Goal: Task Accomplishment & Management: Manage account settings

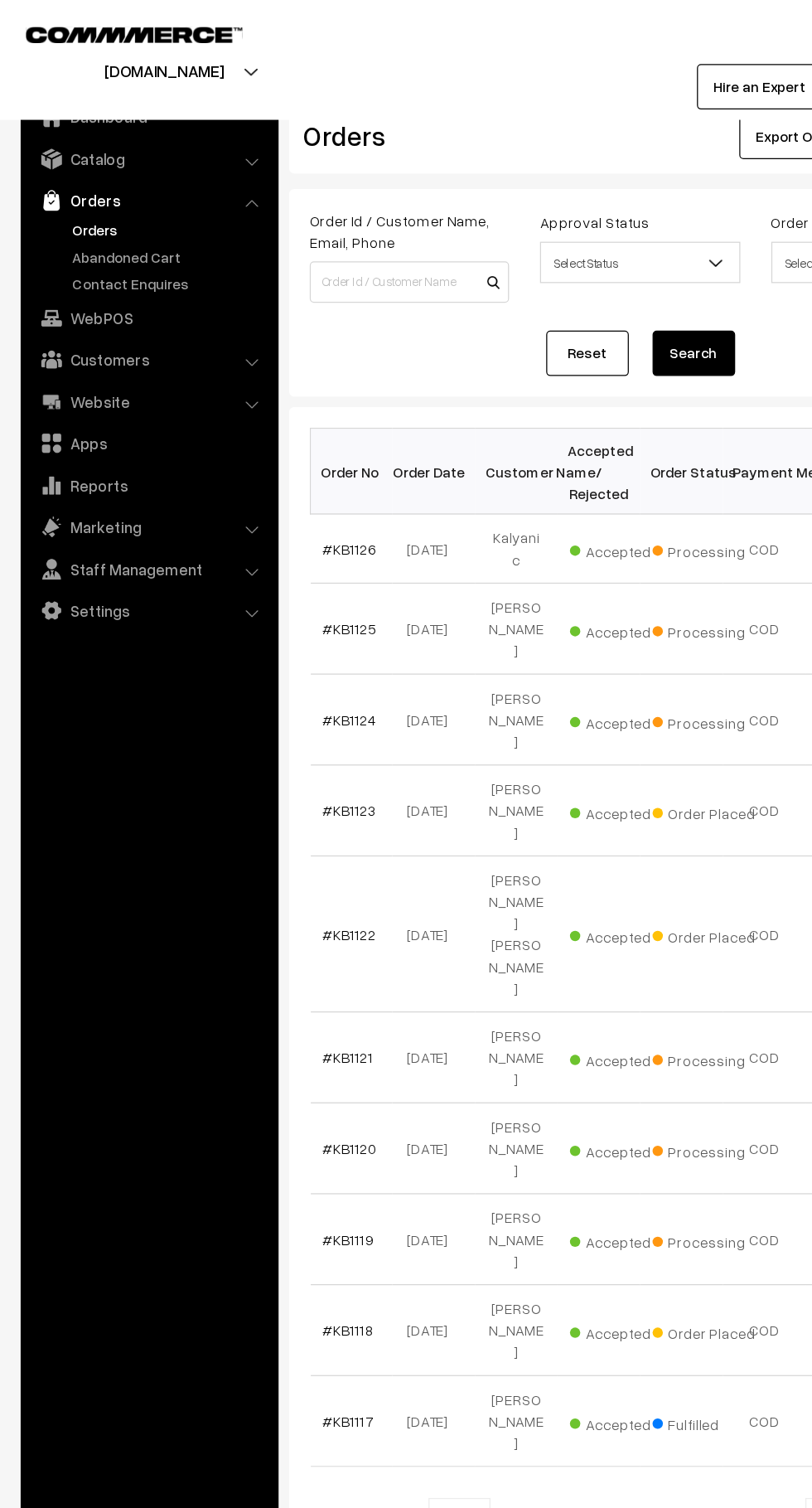
click at [141, 226] on link "Contact Enquires" at bounding box center [136, 228] width 164 height 17
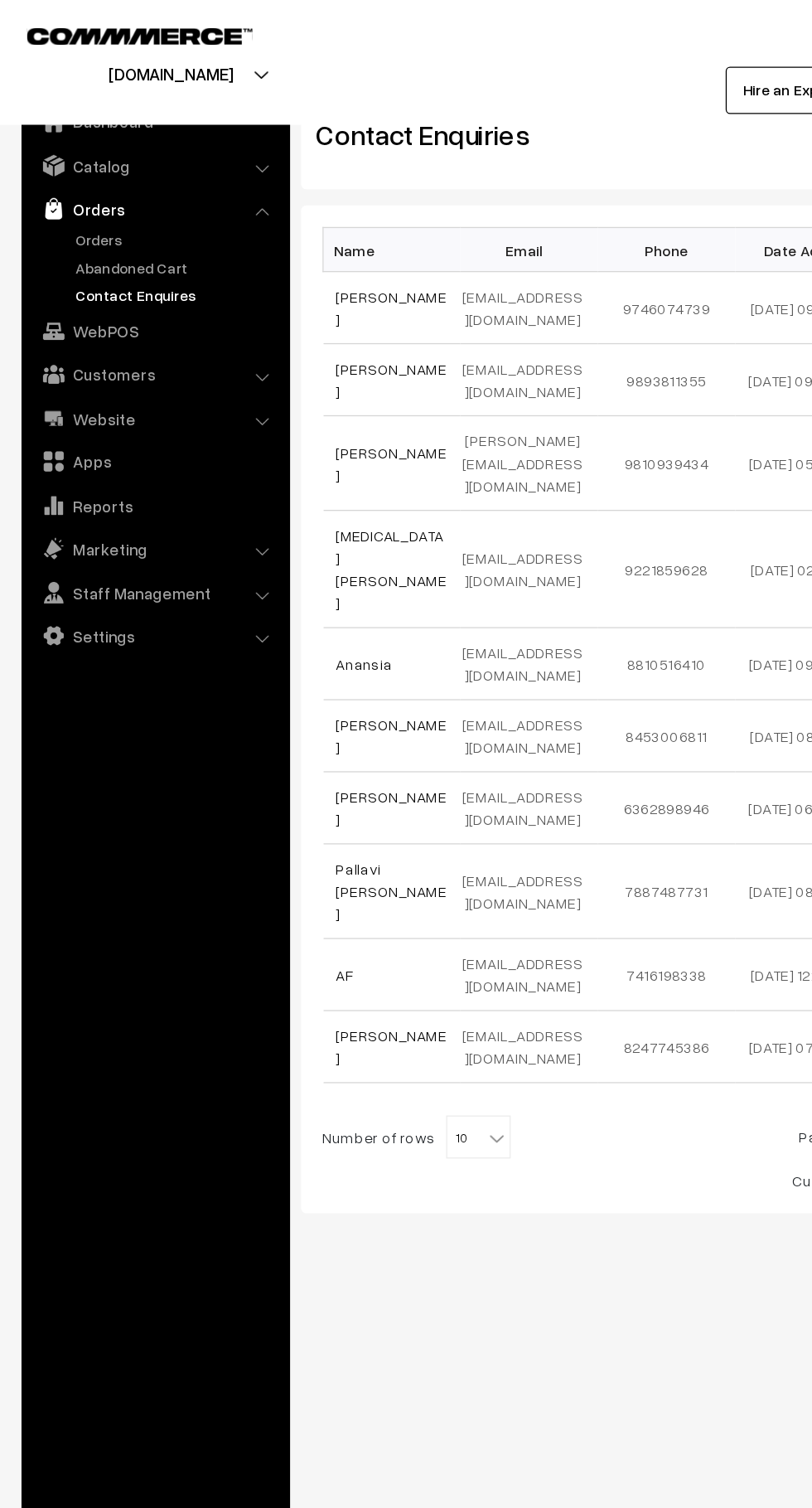
click at [136, 199] on link "Abandoned Cart" at bounding box center [136, 206] width 164 height 17
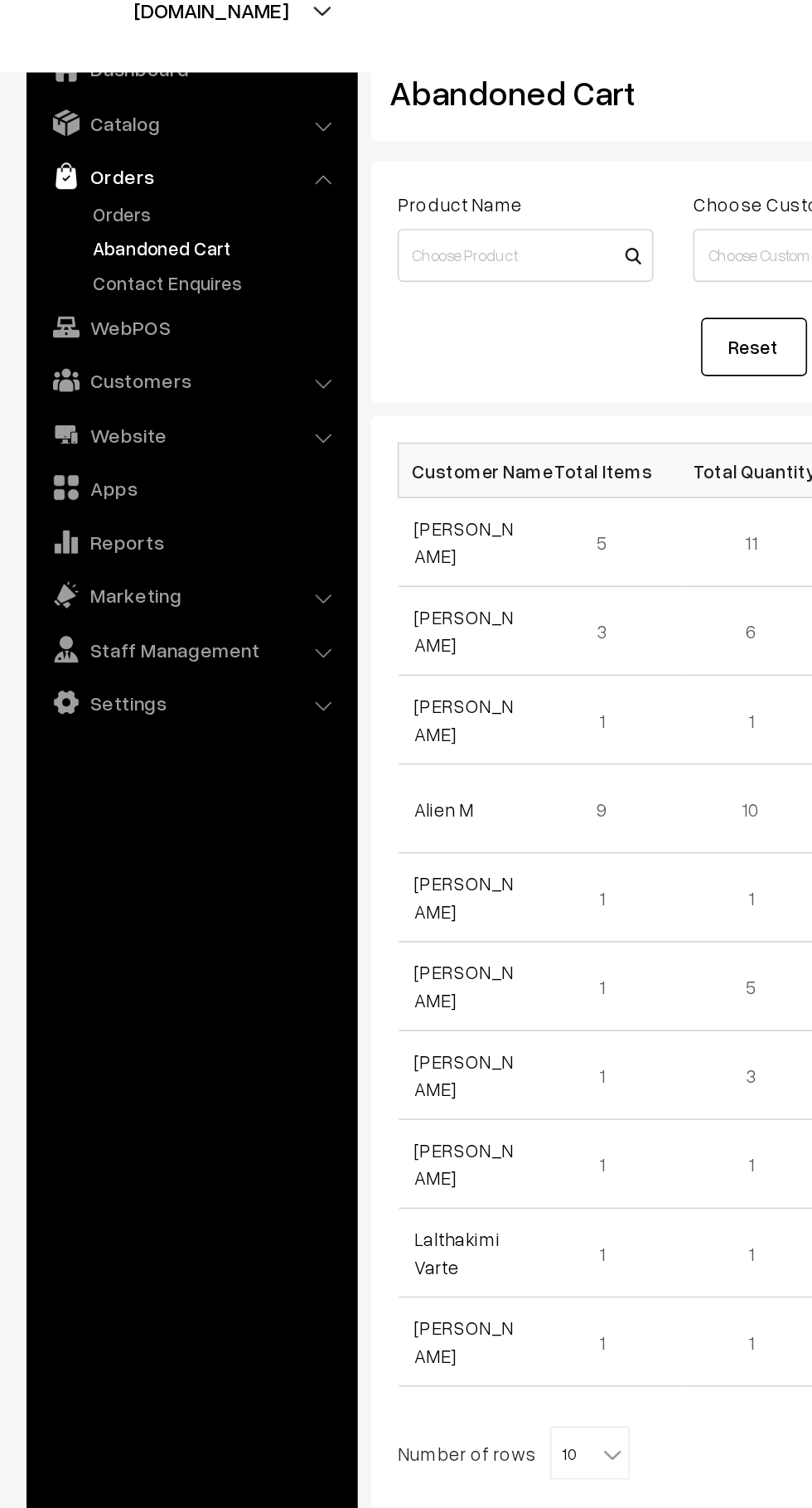
click at [185, 292] on link "Customers" at bounding box center [119, 289] width 197 height 30
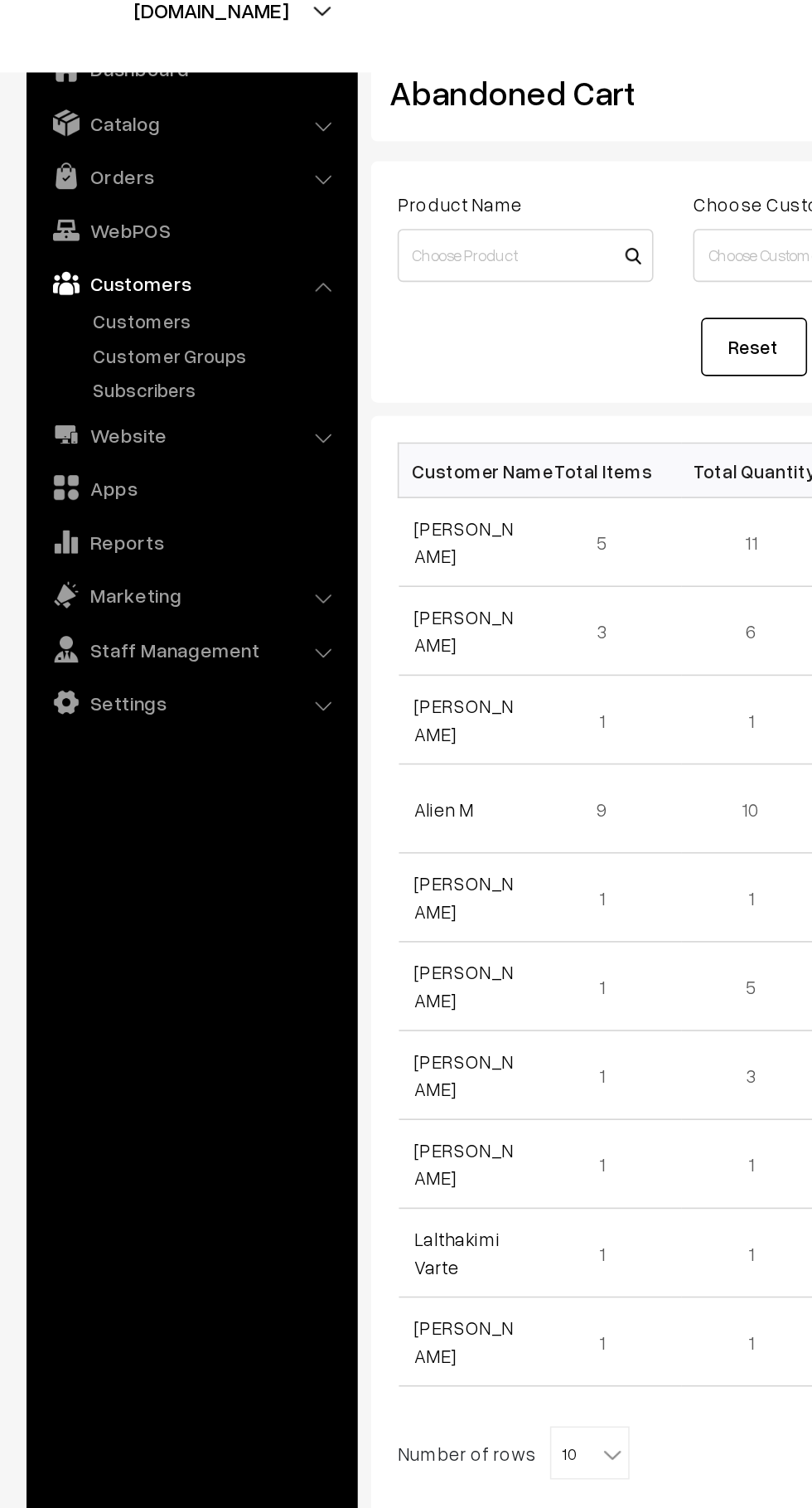
click at [130, 253] on link "Customers" at bounding box center [136, 251] width 164 height 17
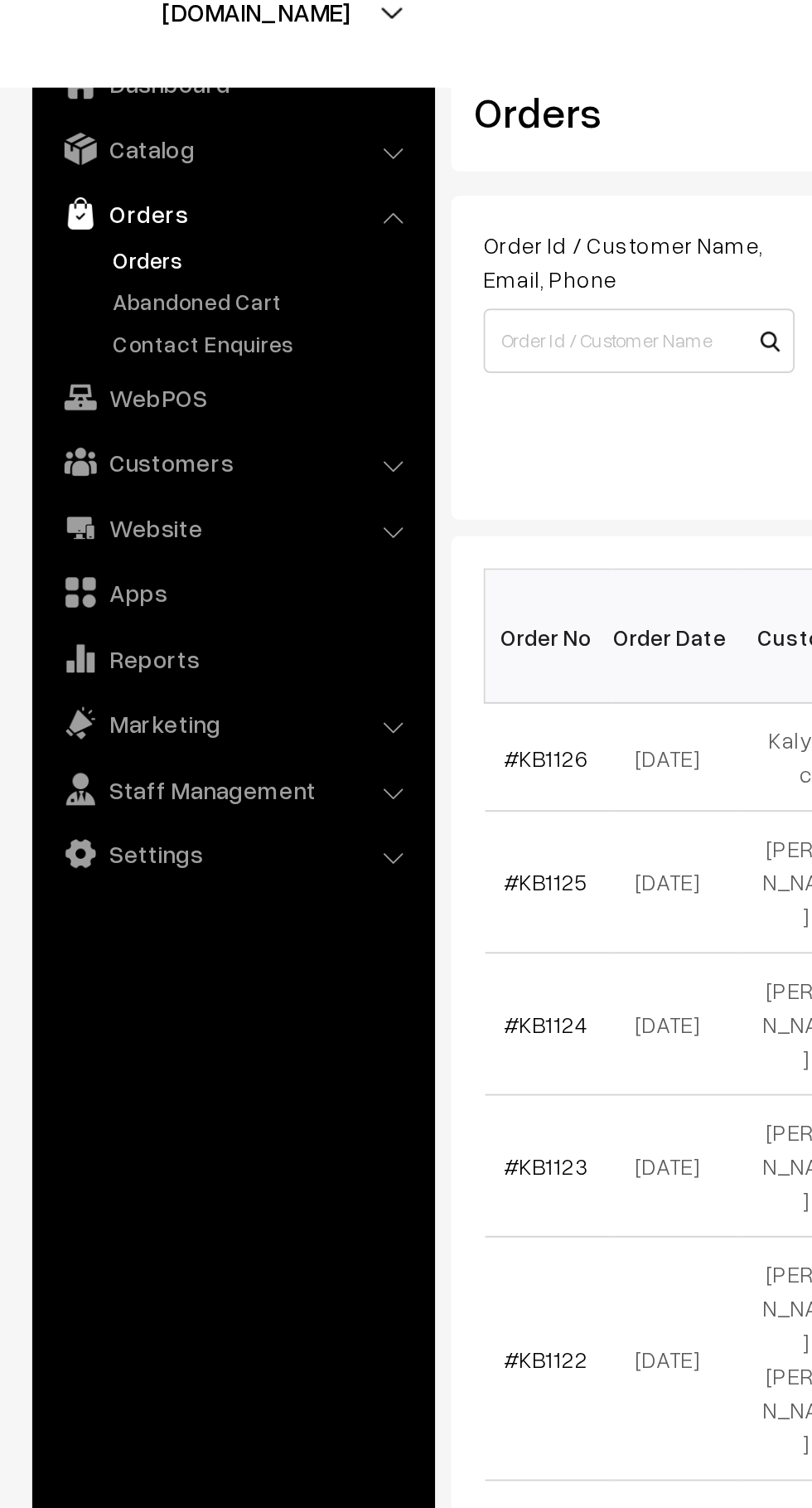
click at [151, 207] on link "Abandoned Cart" at bounding box center [136, 206] width 164 height 17
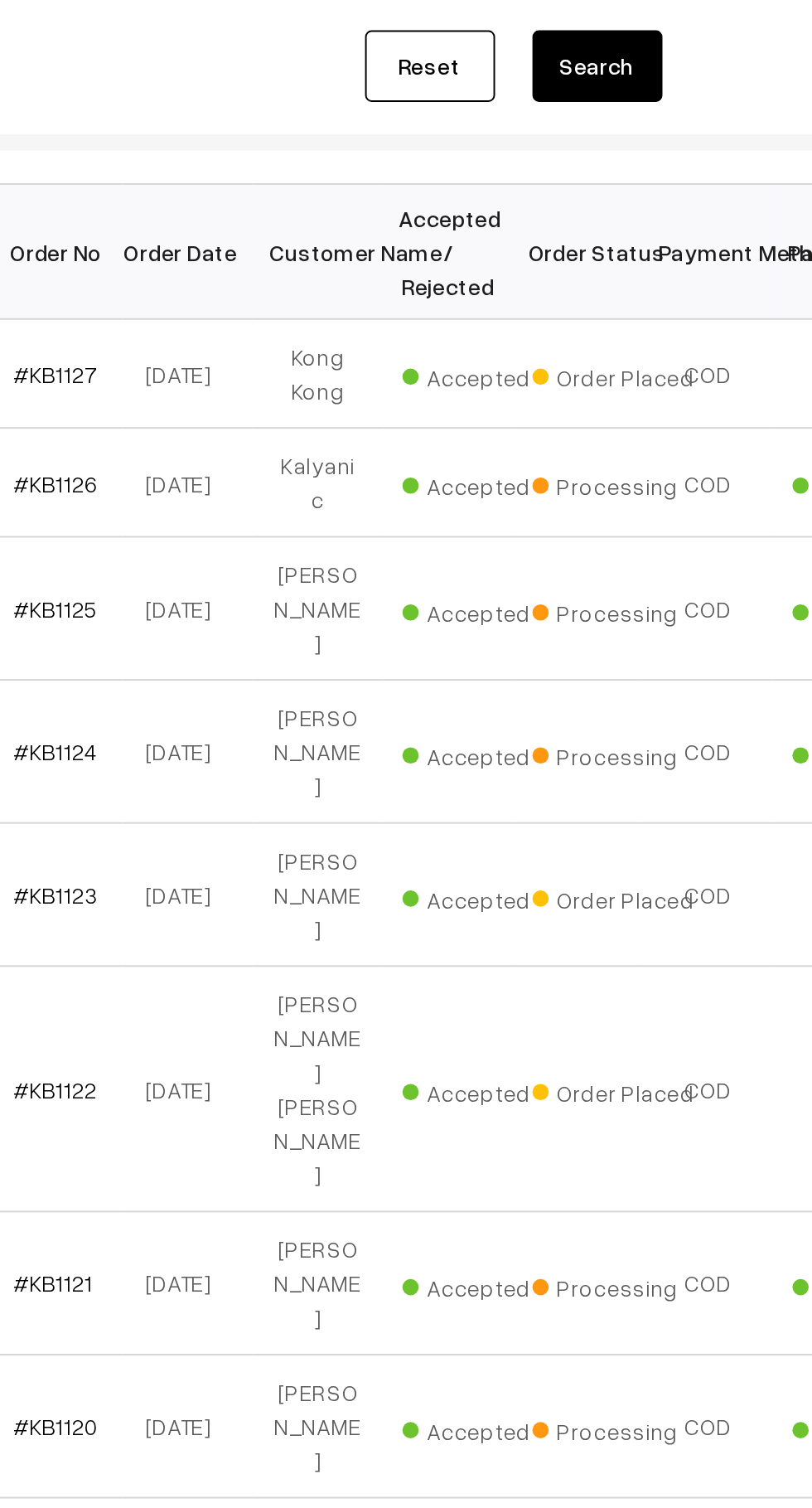
click at [512, 537] on td "Accepted" at bounding box center [481, 560] width 66 height 73
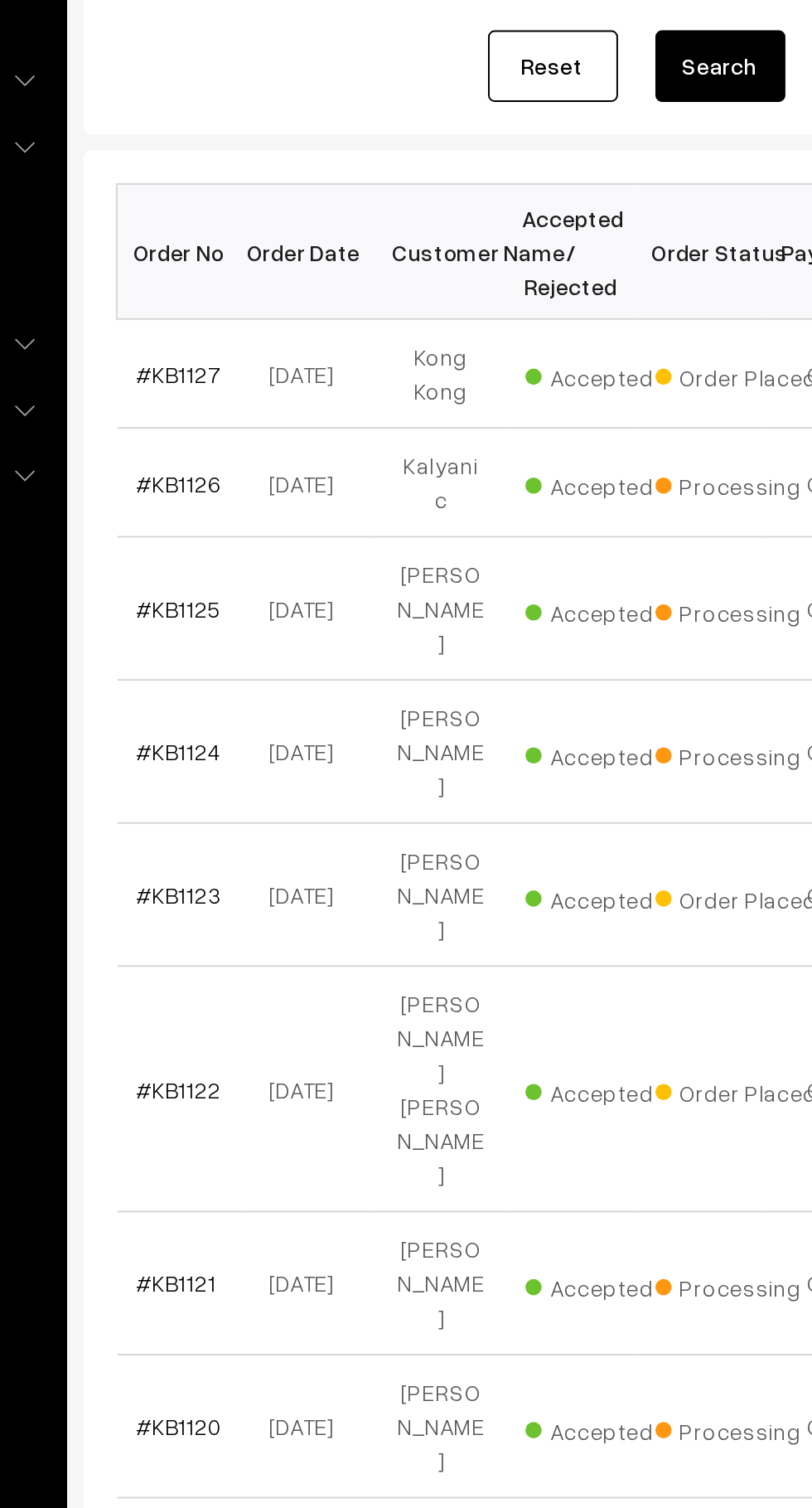
click at [274, 445] on link "#KB1127" at bounding box center [281, 440] width 43 height 14
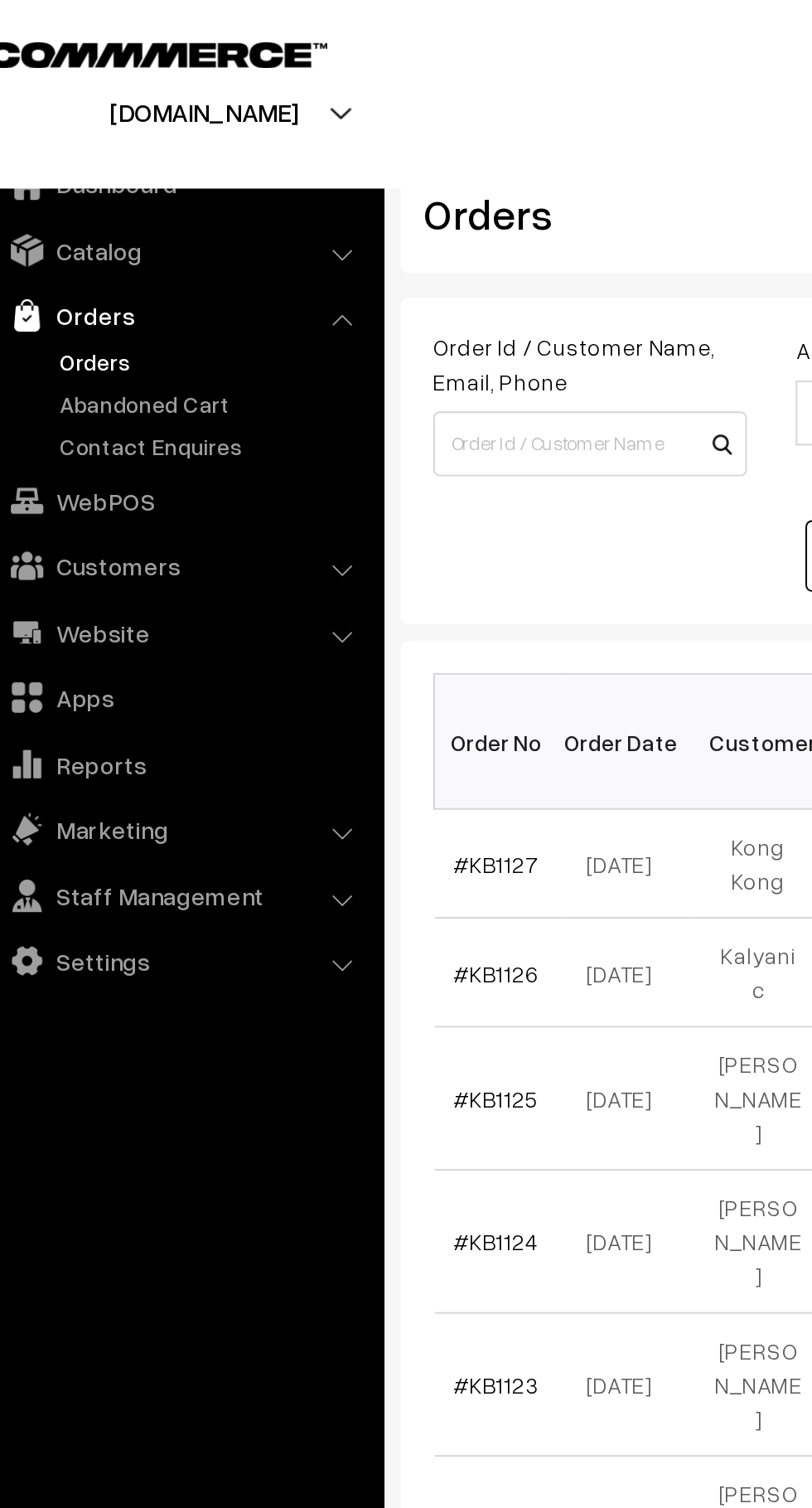
click at [144, 190] on link "Orders" at bounding box center [136, 184] width 164 height 17
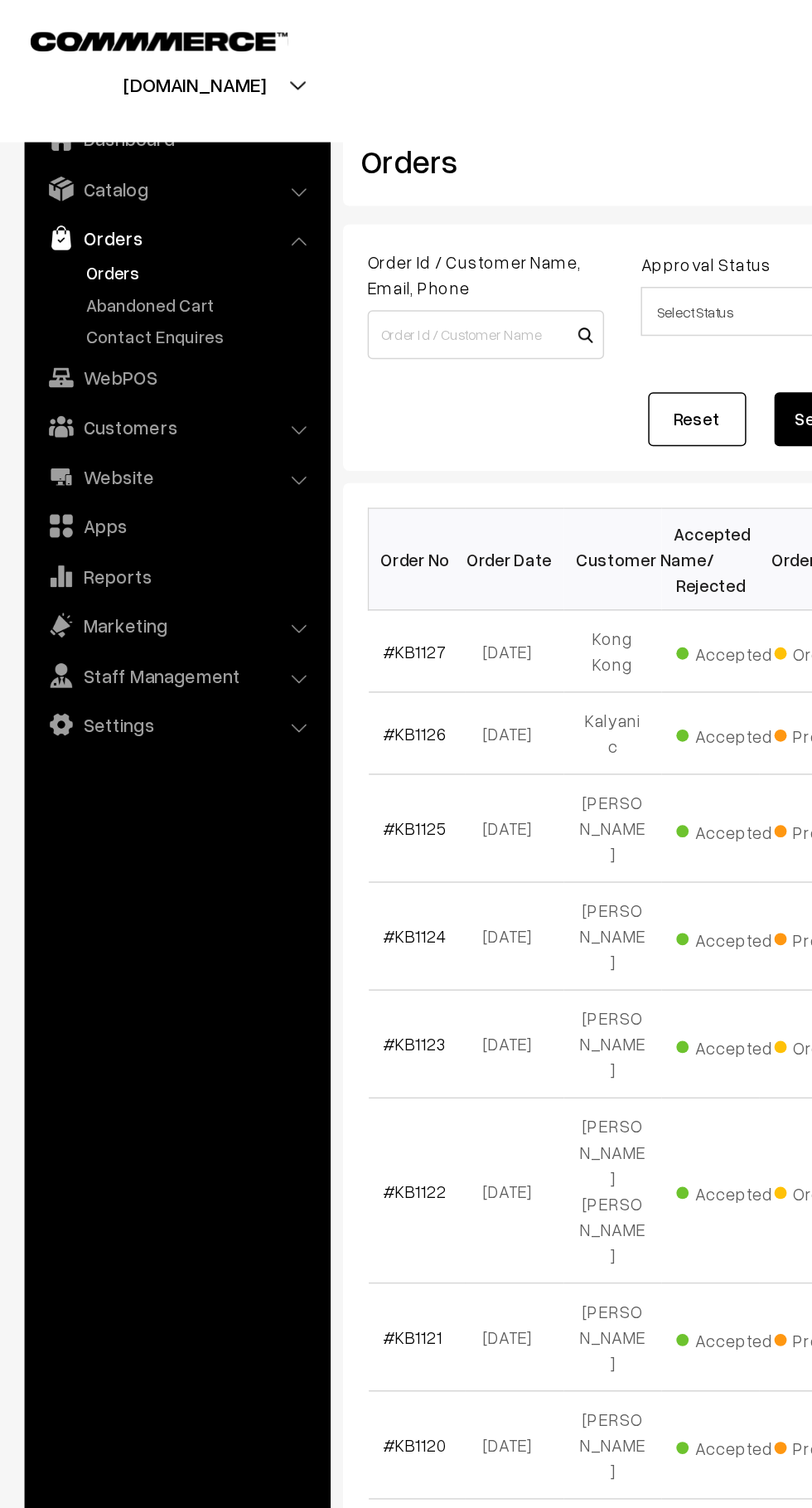
click at [128, 199] on link "Abandoned Cart" at bounding box center [136, 206] width 164 height 17
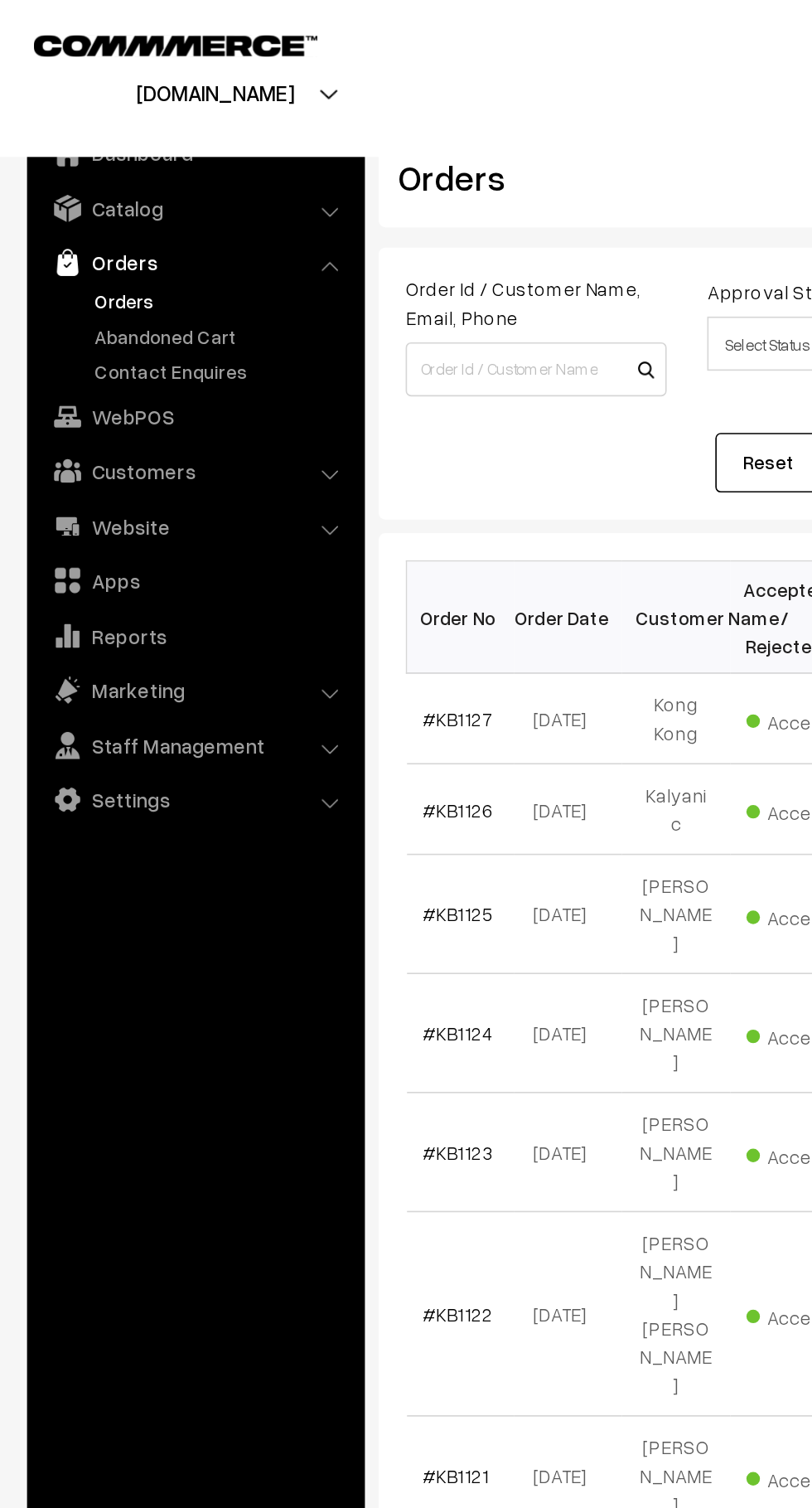
click at [150, 199] on link "Abandoned Cart" at bounding box center [136, 206] width 164 height 17
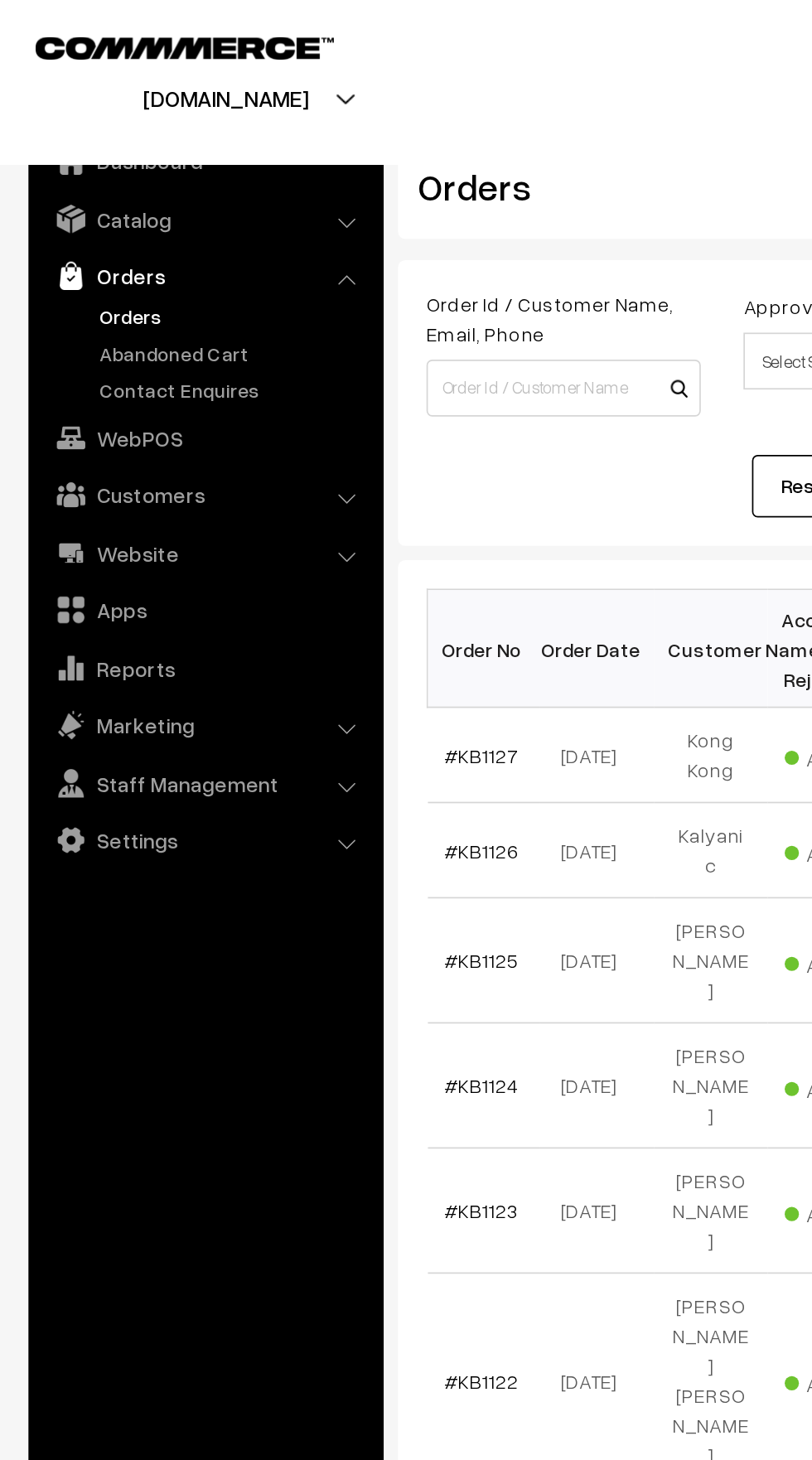
click at [134, 209] on link "Abandoned Cart" at bounding box center [136, 206] width 164 height 17
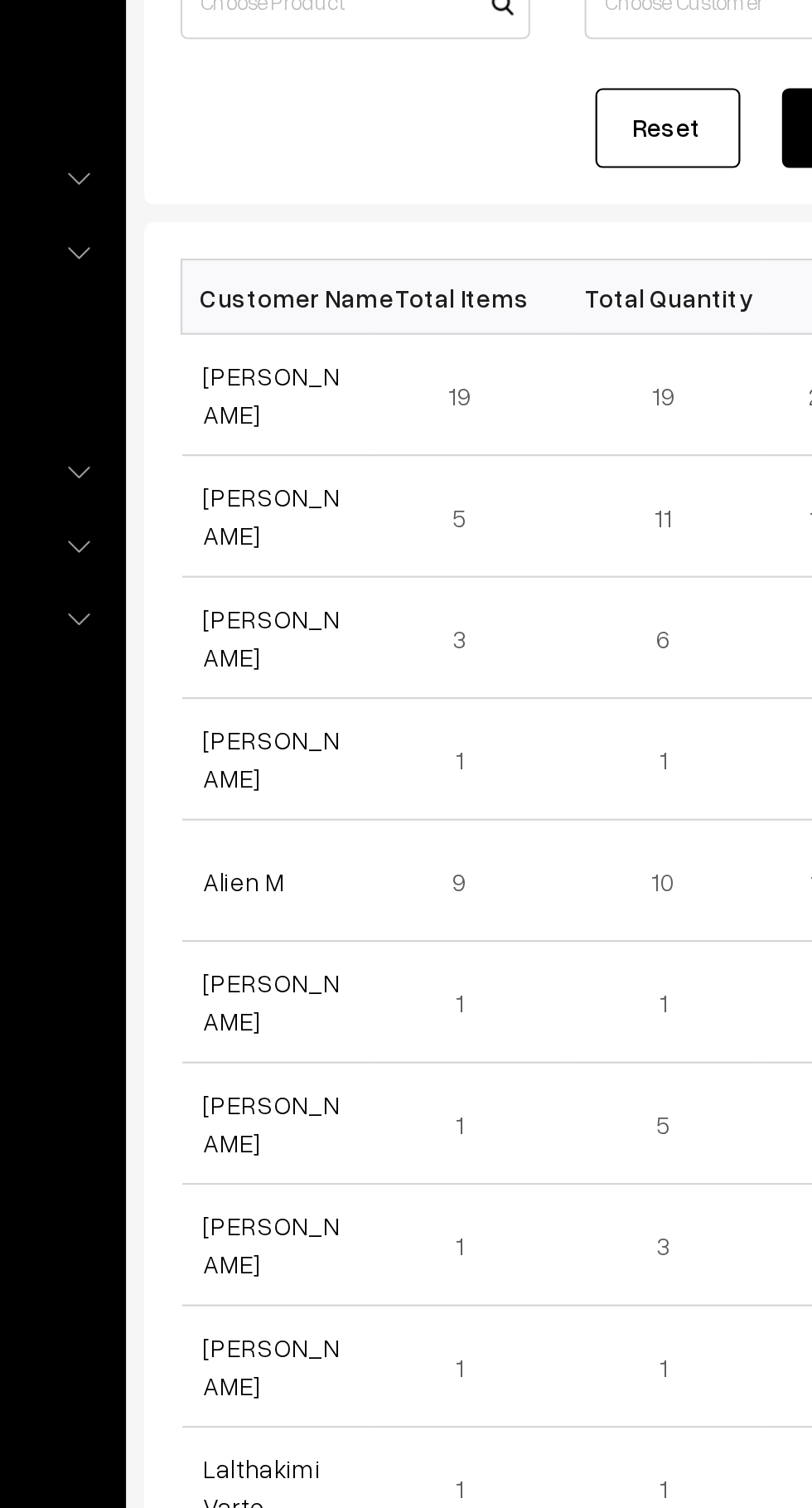
click at [290, 403] on link "Manju Ambaliya" at bounding box center [290, 390] width 62 height 31
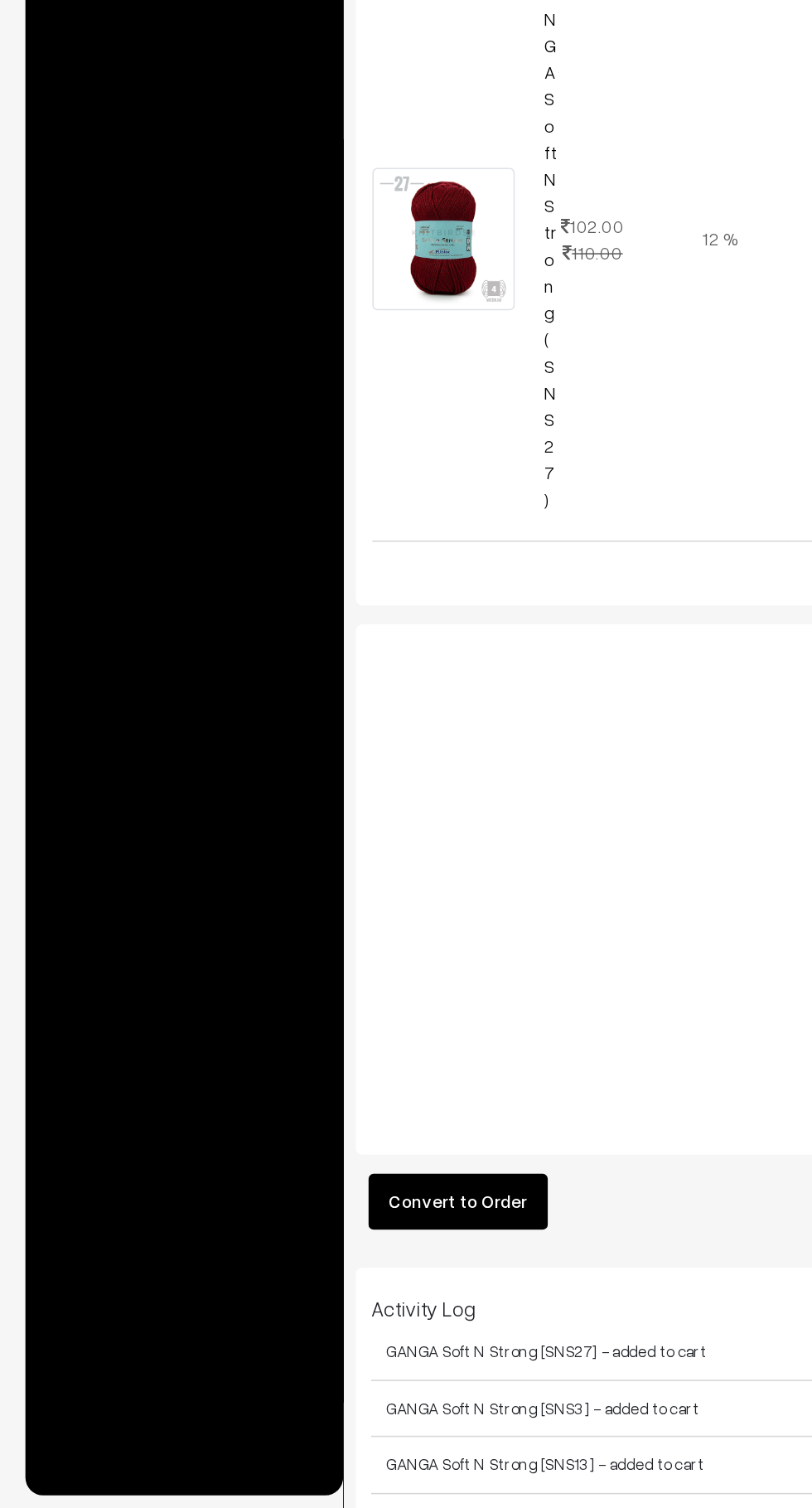
scroll to position [8624, 0]
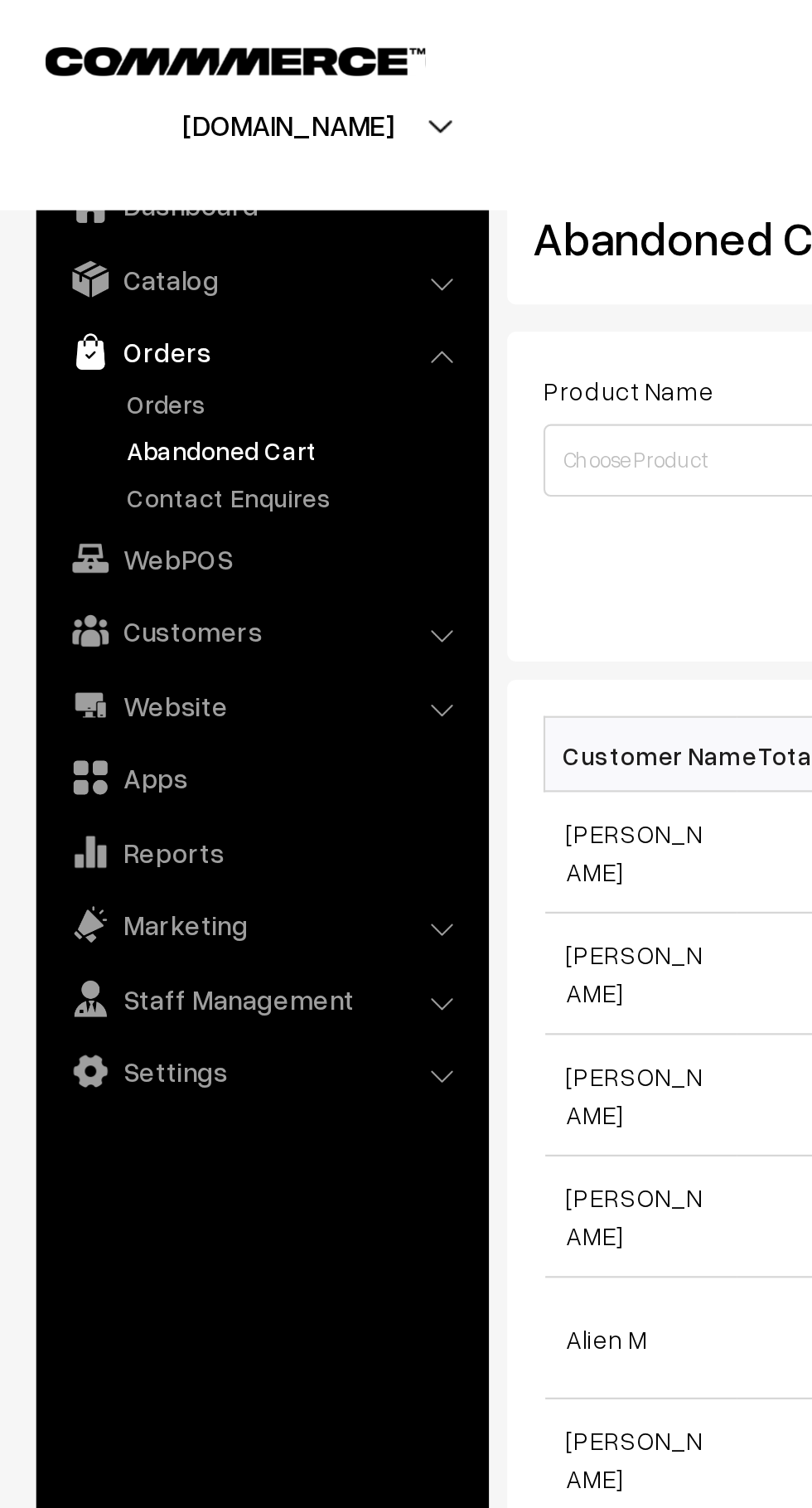
click at [81, 185] on link "Orders" at bounding box center [136, 184] width 164 height 17
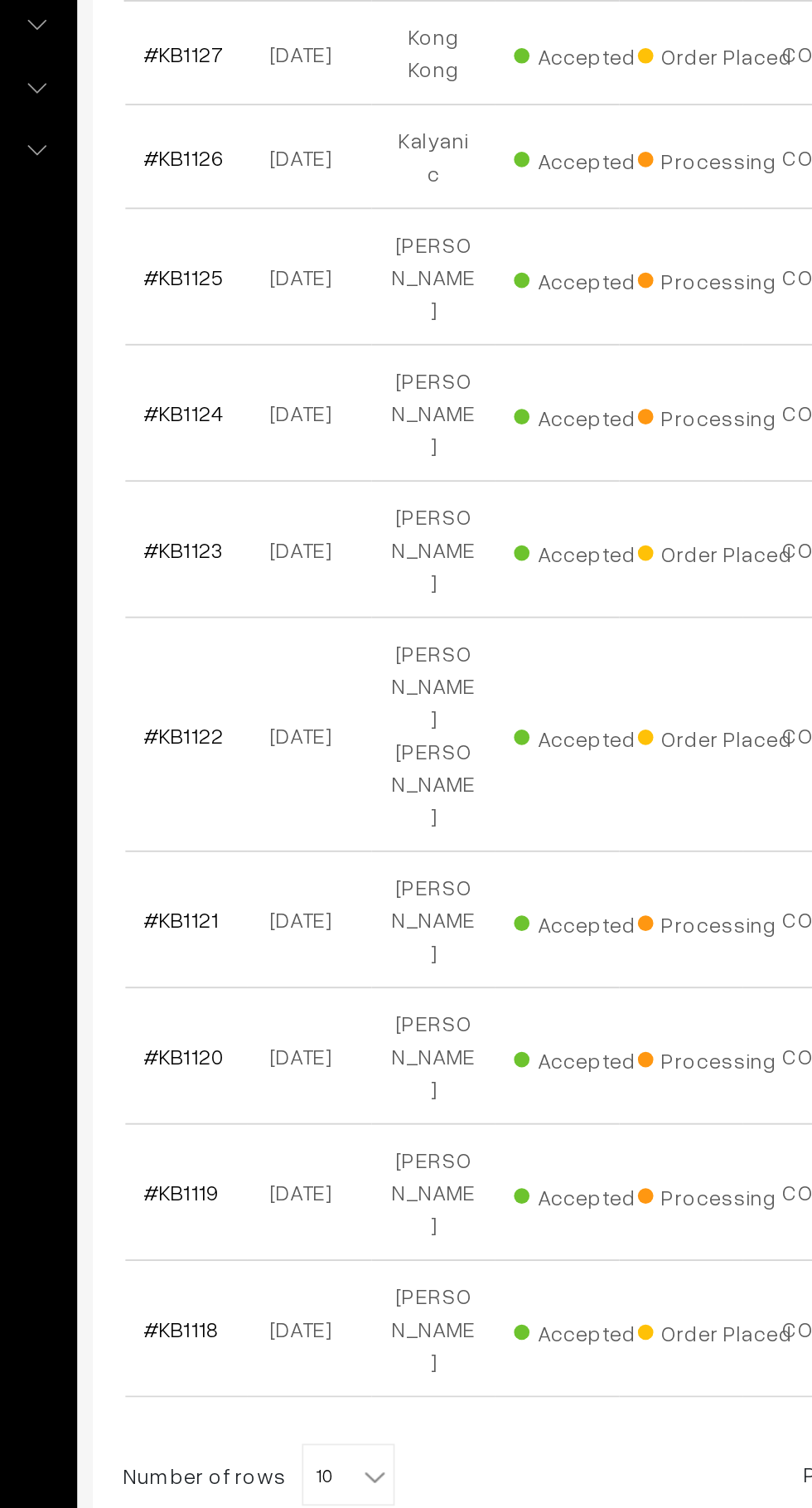
click at [287, 1116] on link "#KB1118" at bounding box center [279, 1123] width 41 height 14
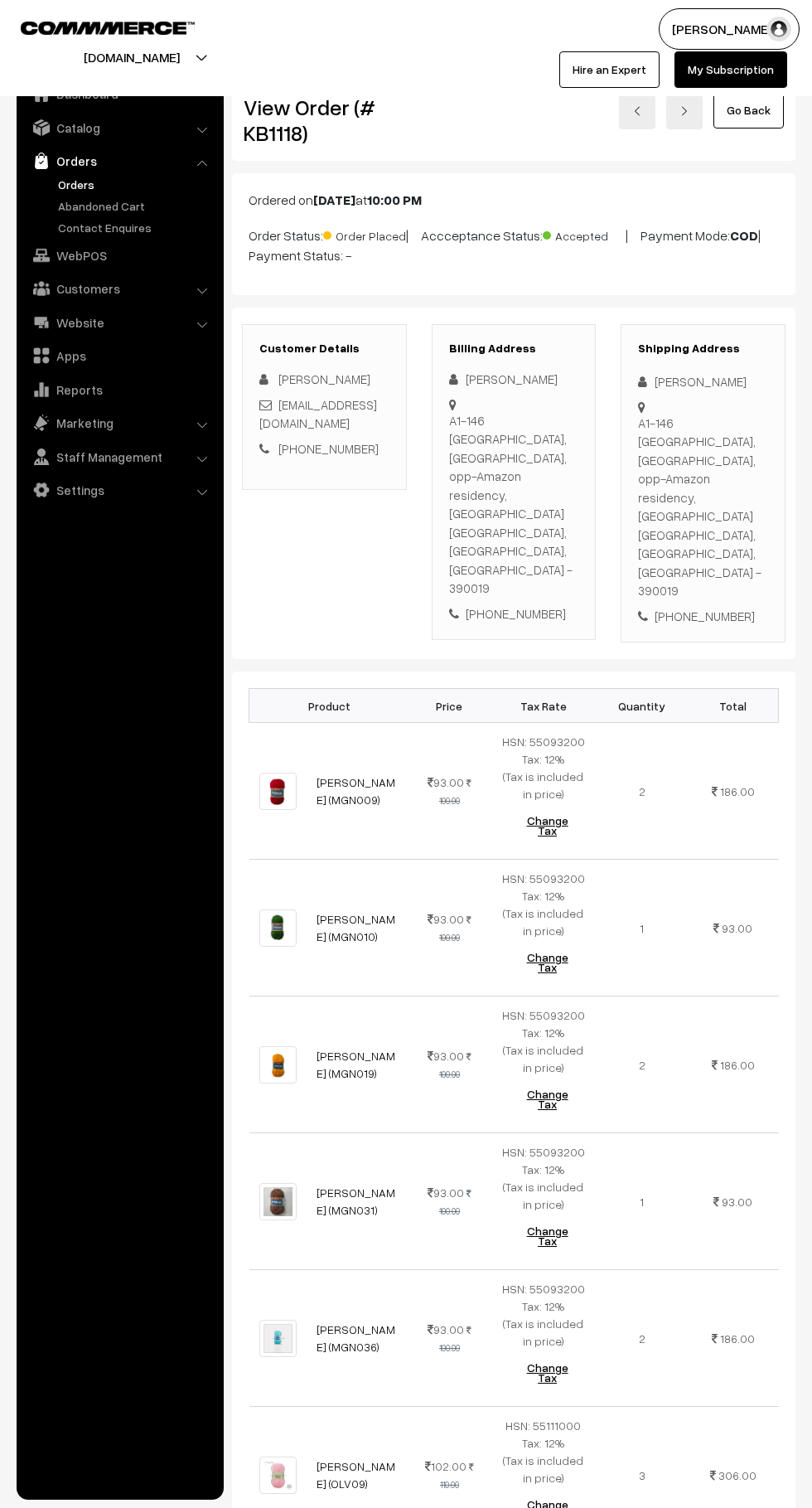
scroll to position [1, 0]
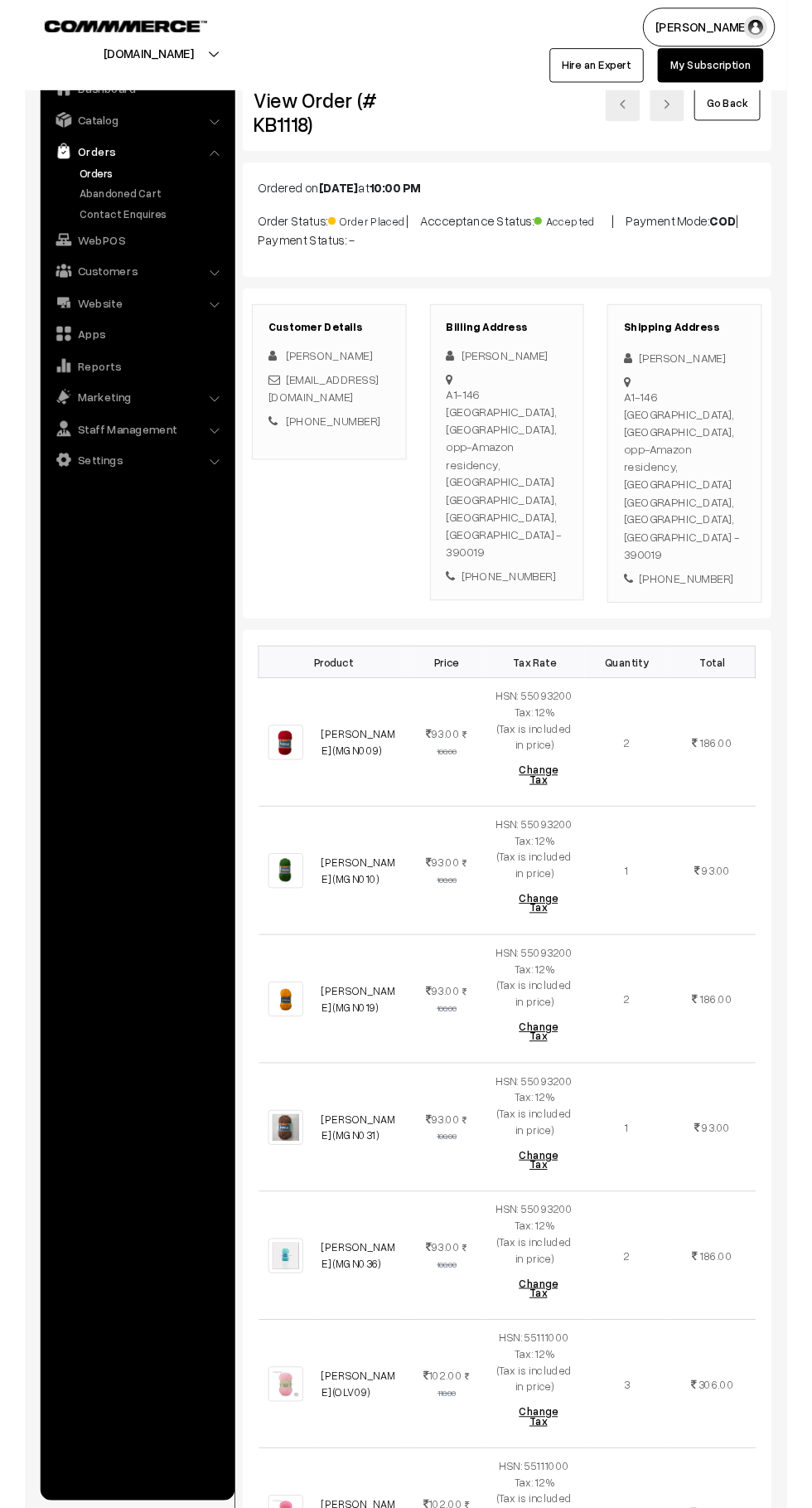
scroll to position [1, 0]
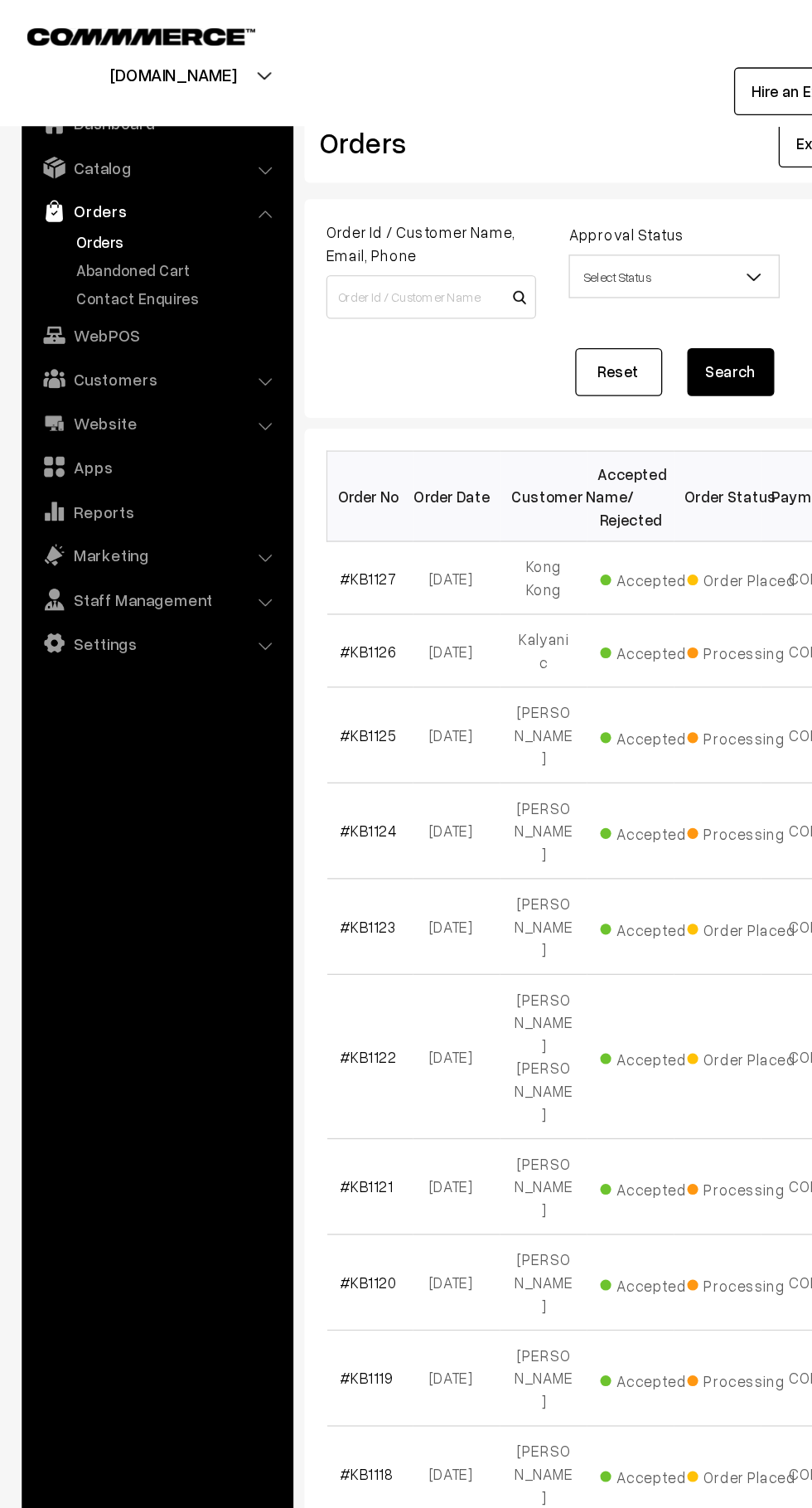
click at [133, 214] on link "Abandoned Cart" at bounding box center [136, 206] width 164 height 17
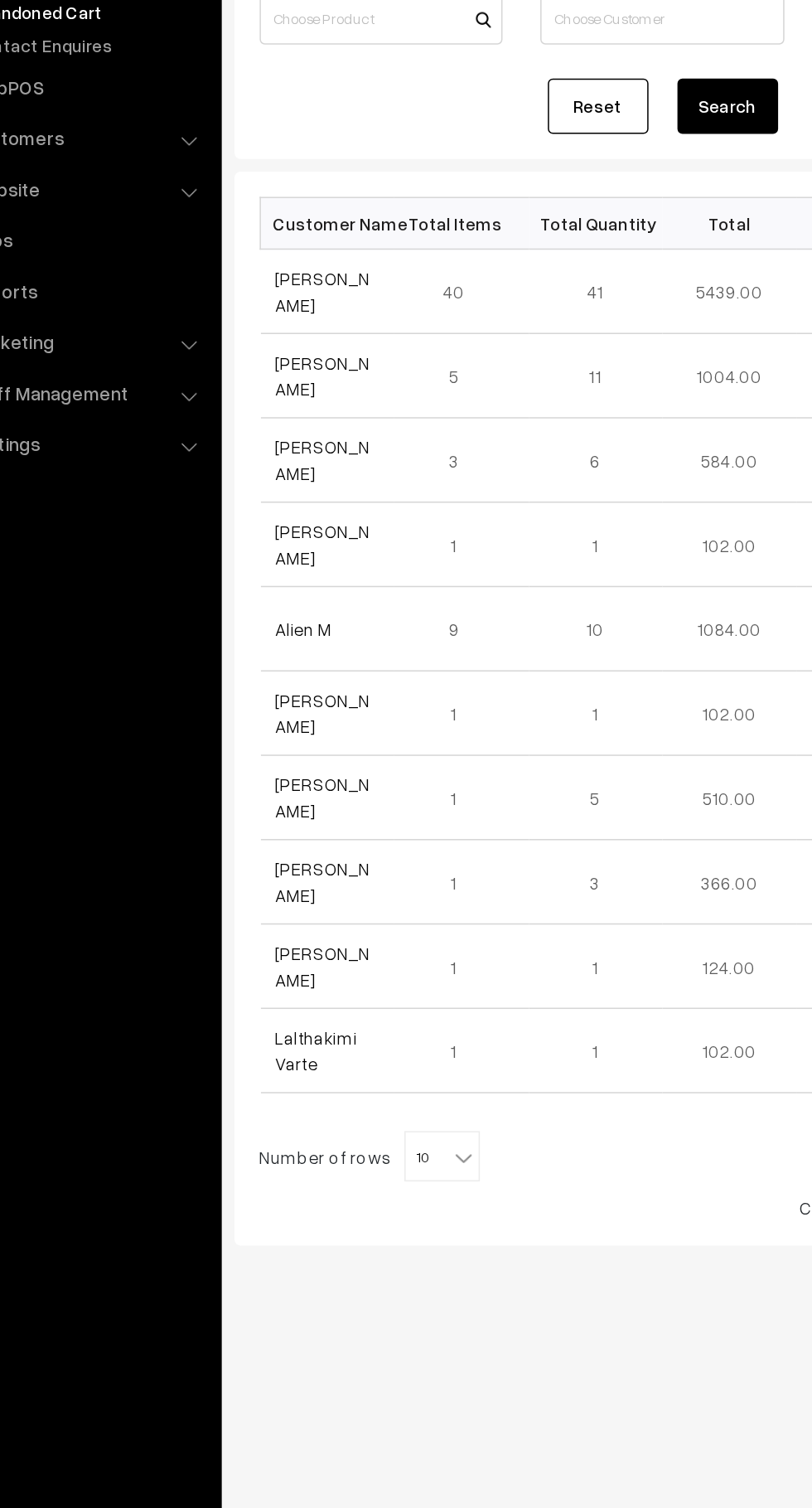
click at [294, 397] on link "[PERSON_NAME]" at bounding box center [290, 390] width 62 height 31
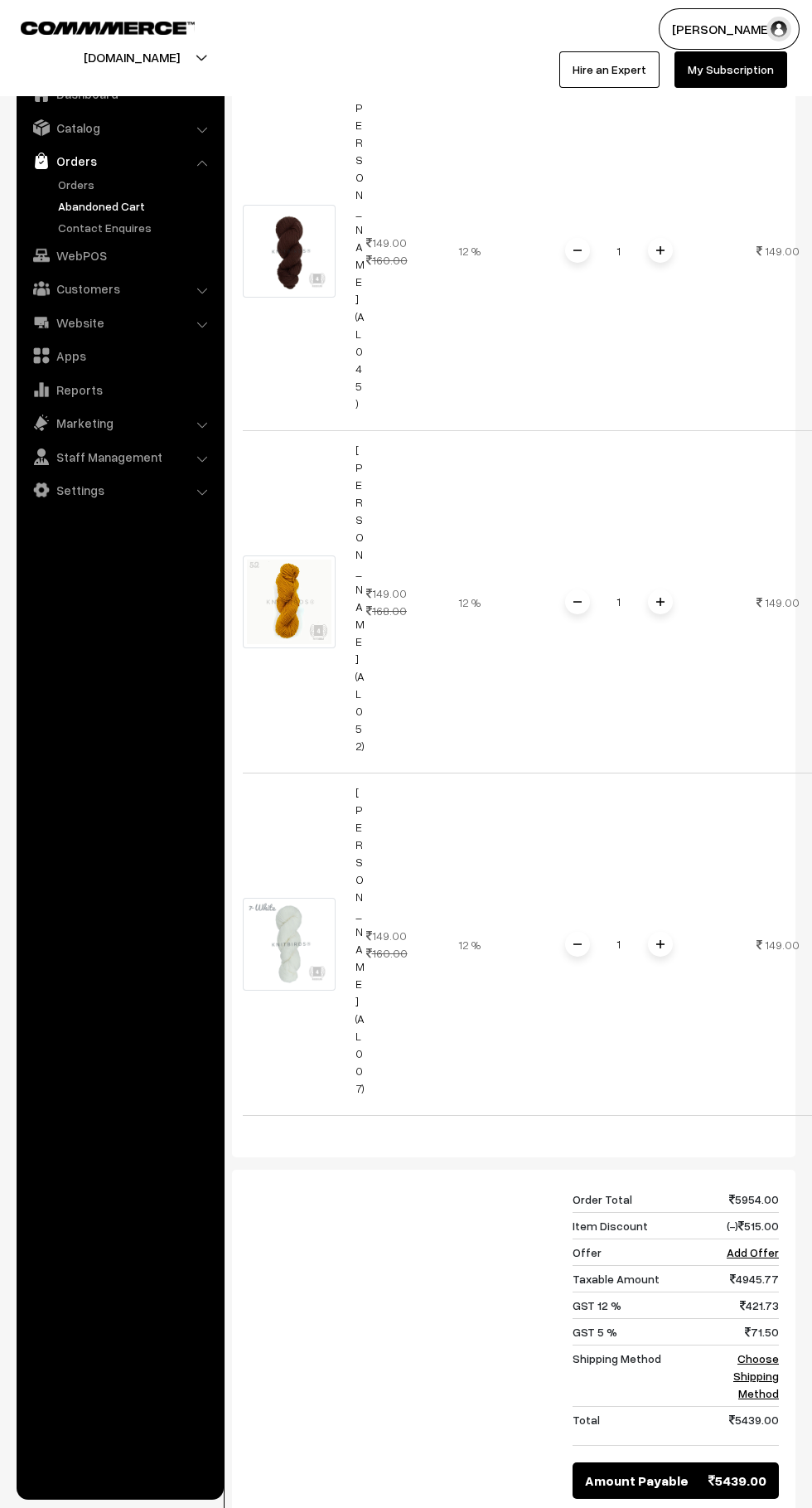
scroll to position [15126, 0]
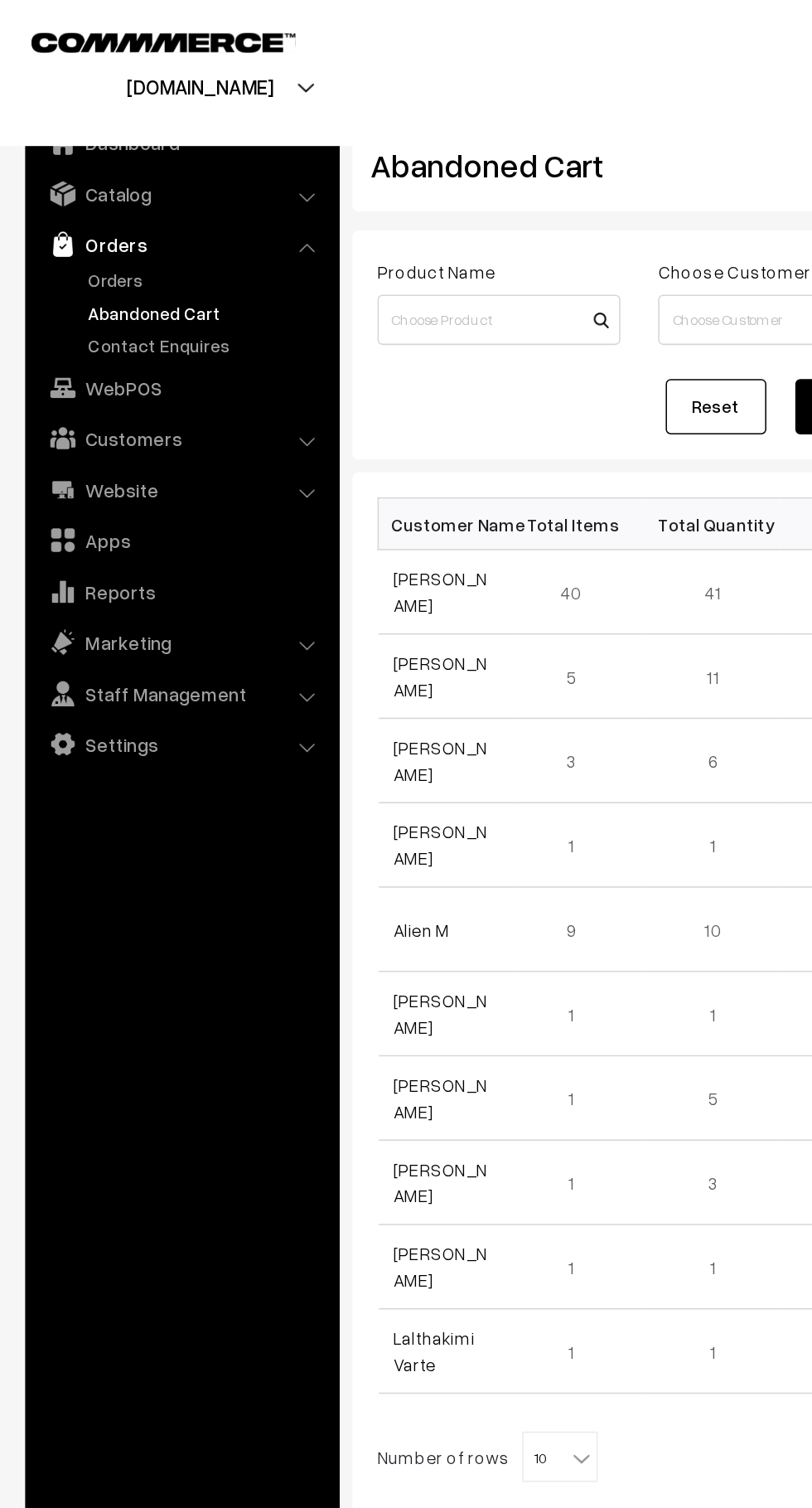
click at [84, 186] on link "Orders" at bounding box center [136, 184] width 164 height 17
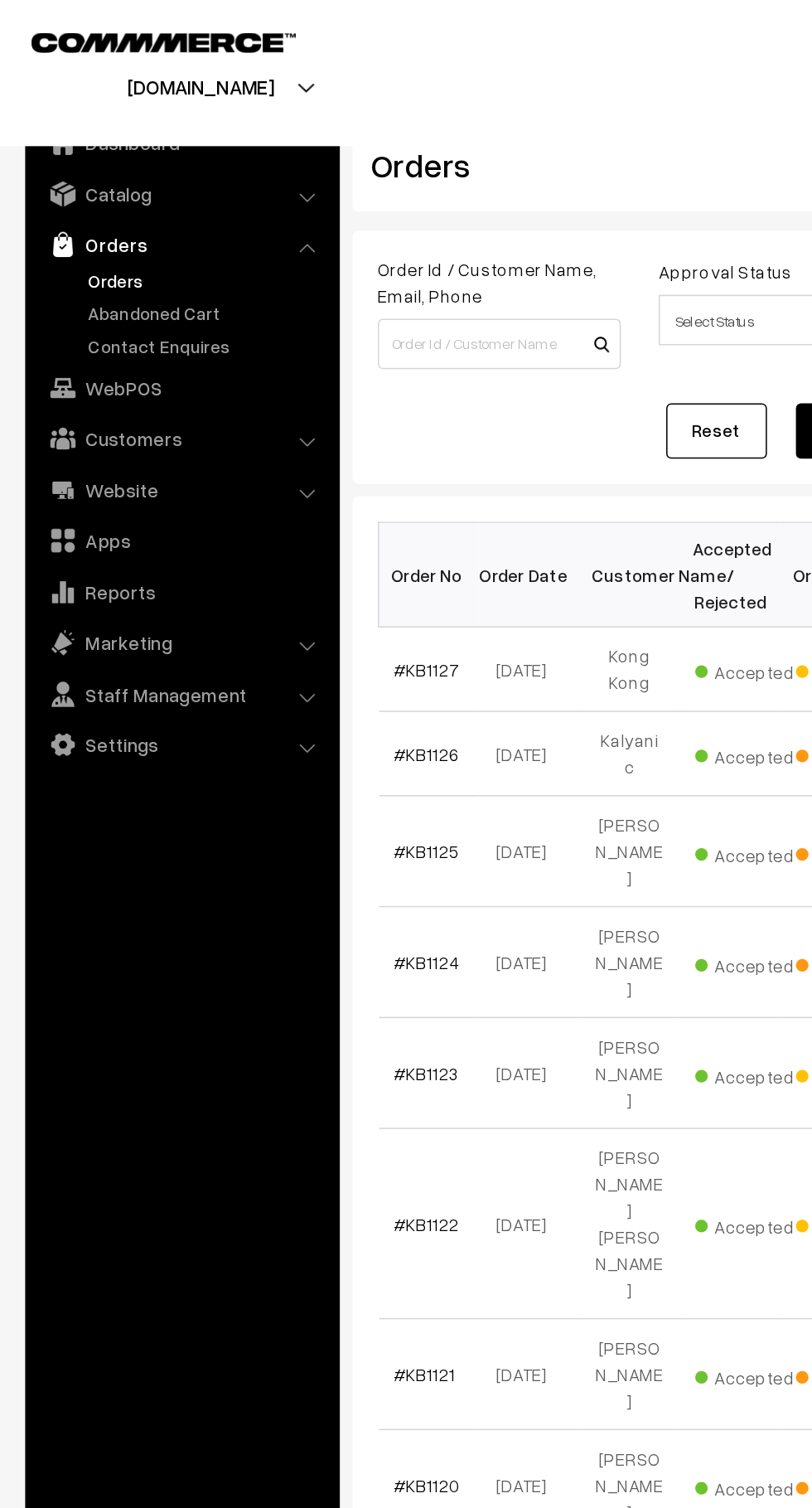
click at [162, 202] on link "Abandoned Cart" at bounding box center [136, 206] width 164 height 17
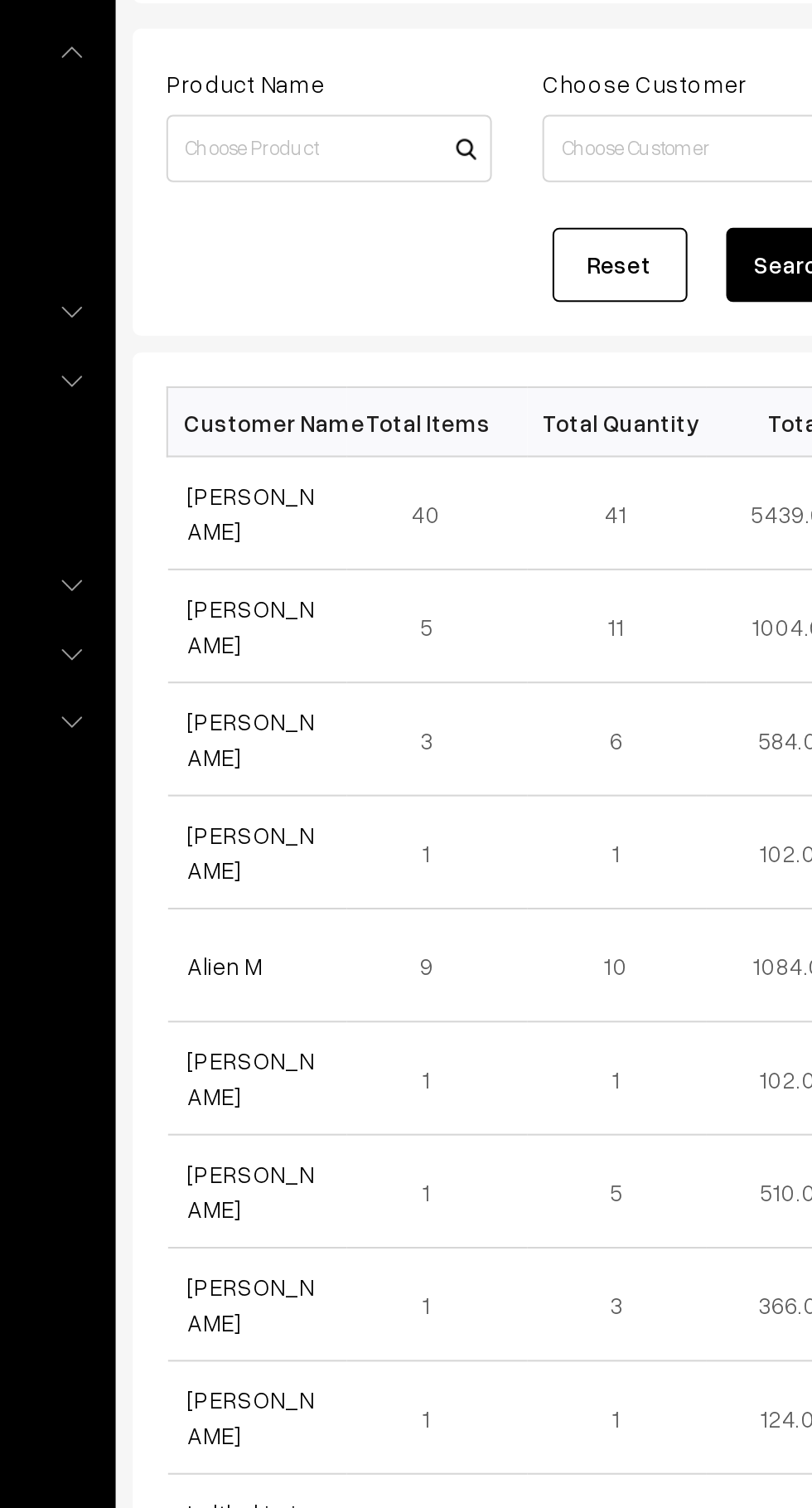
click at [296, 398] on link "Manju Ambaliya" at bounding box center [290, 390] width 62 height 31
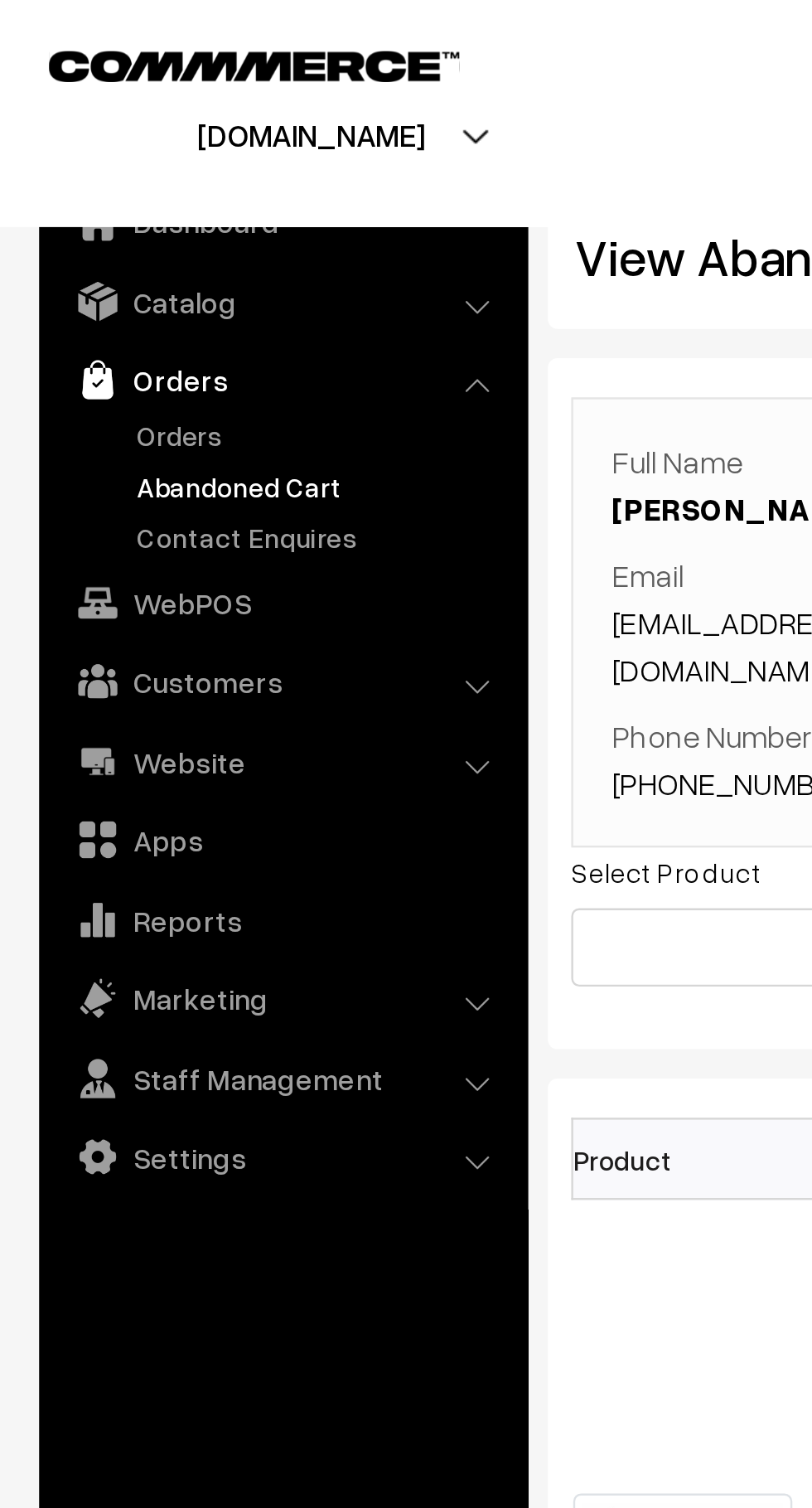
click at [99, 192] on link "Orders" at bounding box center [136, 184] width 164 height 17
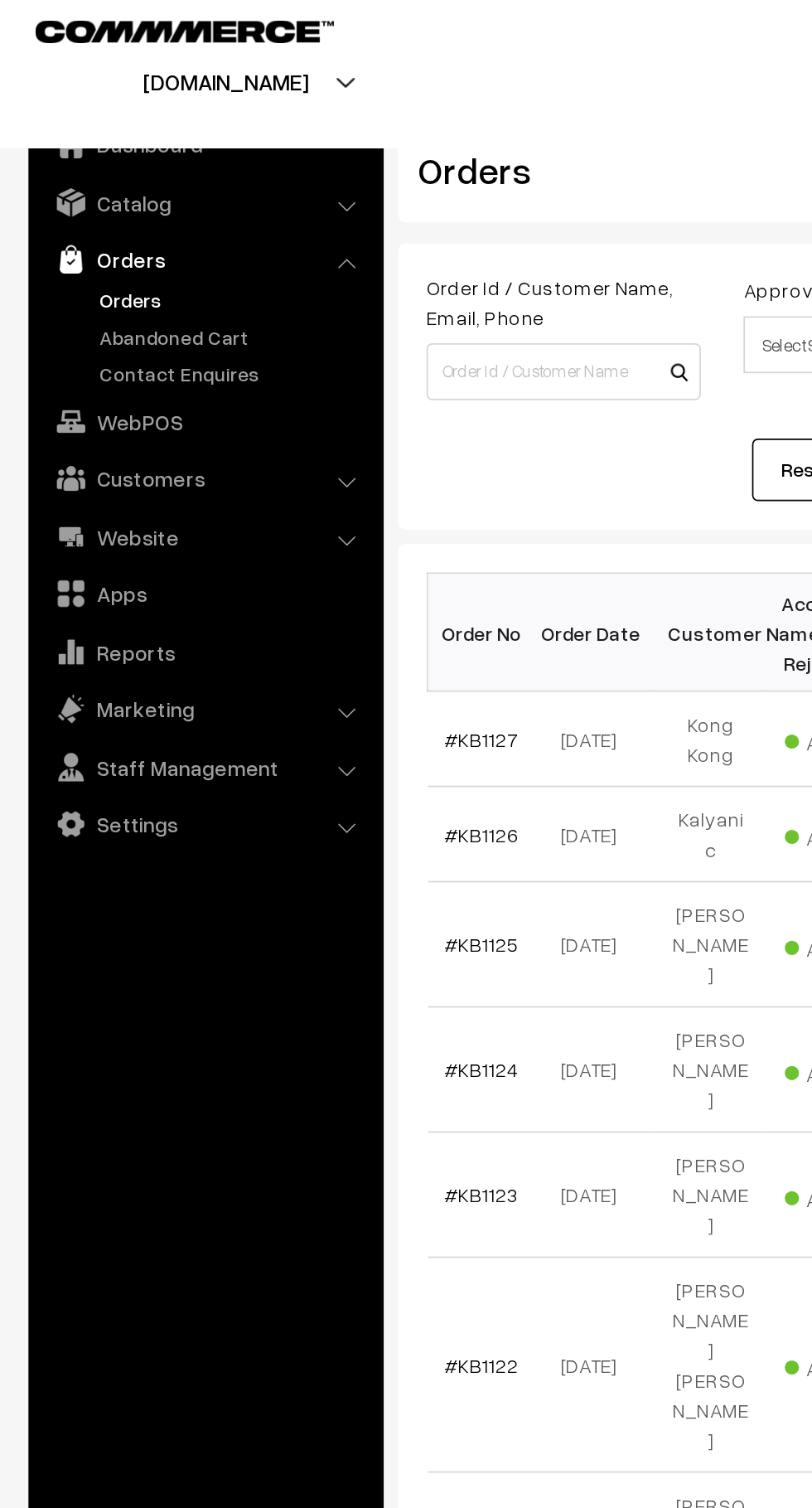
click at [133, 207] on link "Abandoned Cart" at bounding box center [136, 206] width 164 height 17
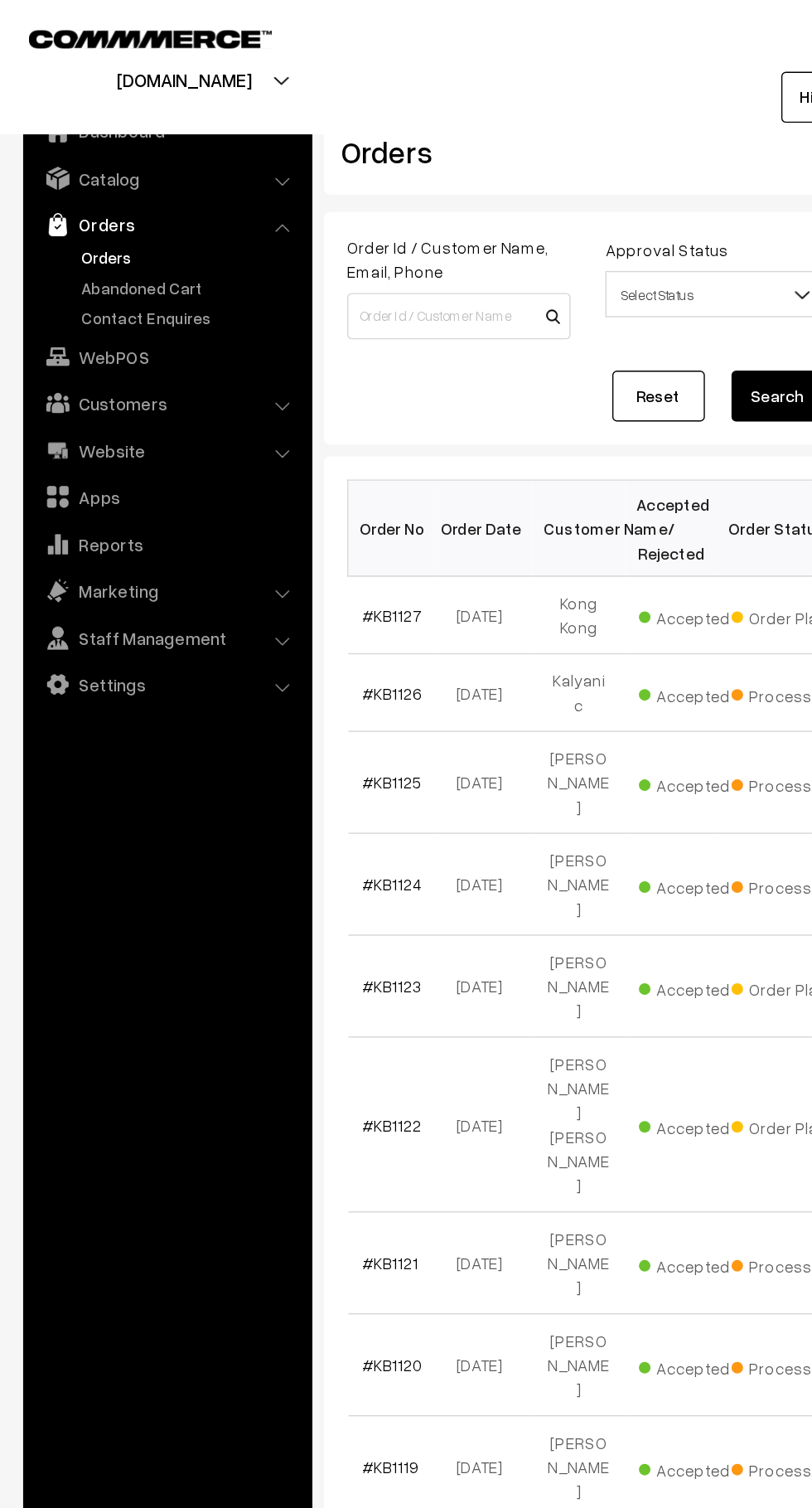
click at [62, 205] on link "Abandoned Cart" at bounding box center [136, 206] width 164 height 17
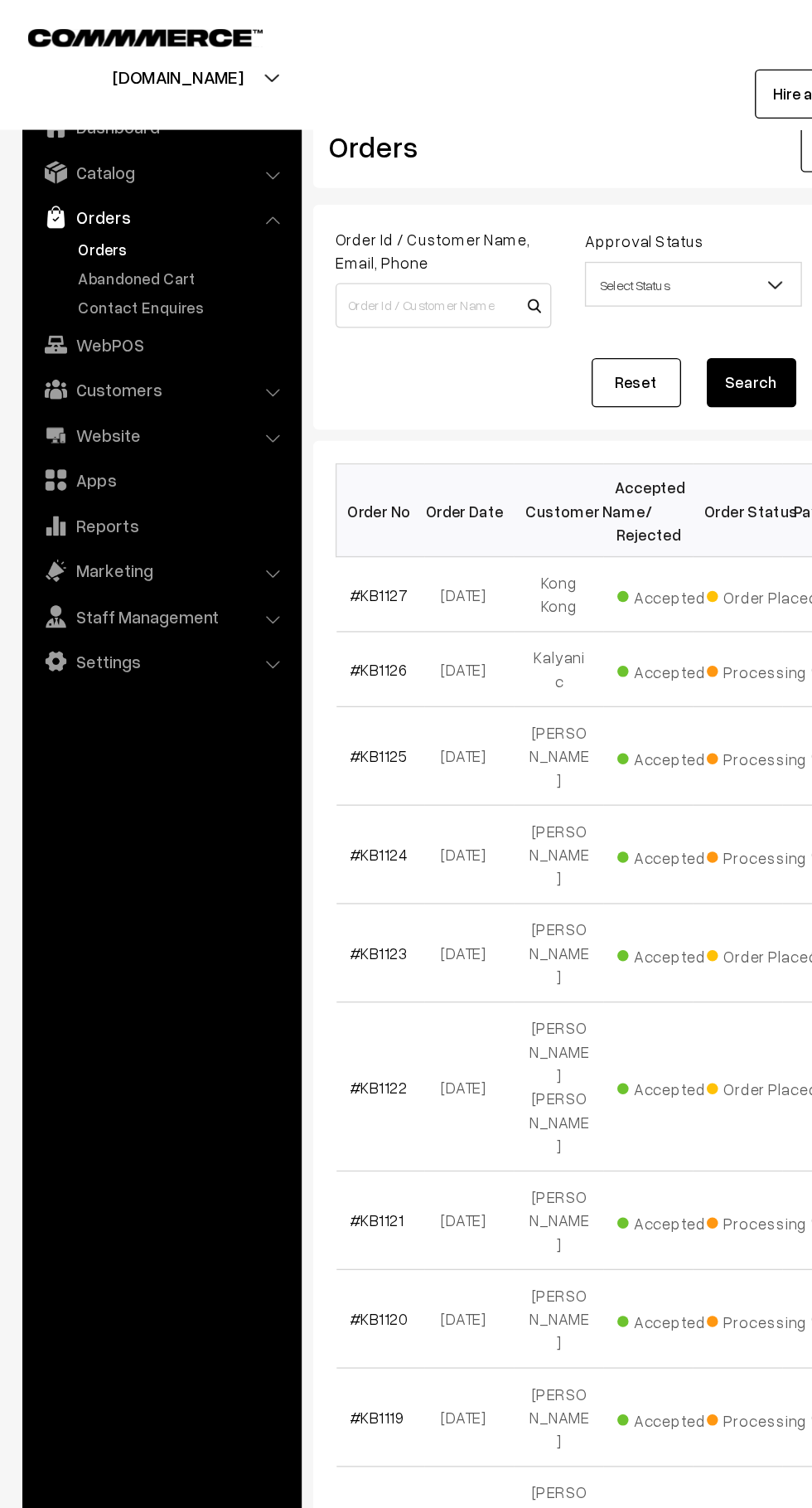
click at [146, 204] on link "Abandoned Cart" at bounding box center [136, 206] width 164 height 17
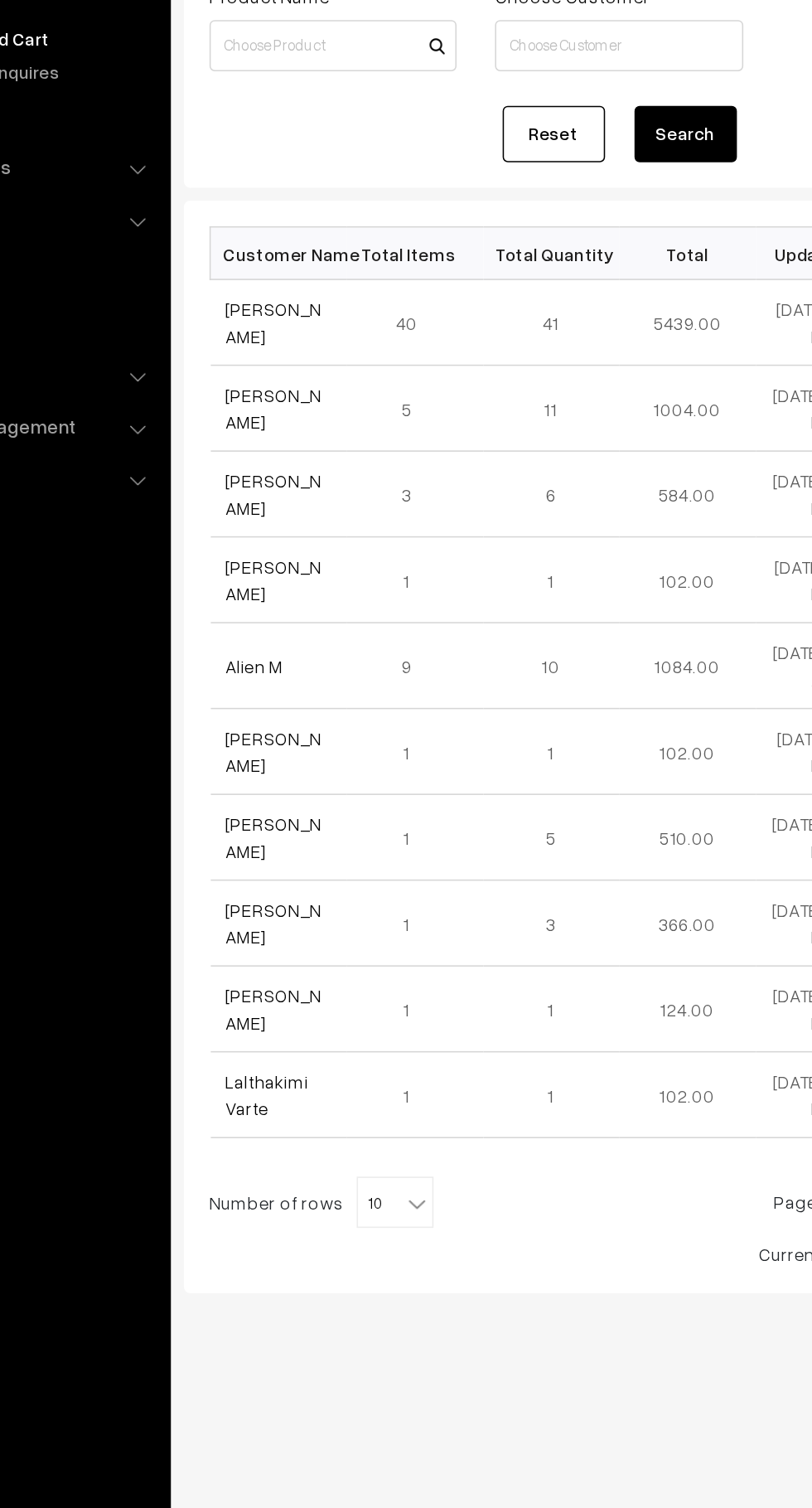
click at [292, 400] on link "[PERSON_NAME]" at bounding box center [290, 390] width 62 height 31
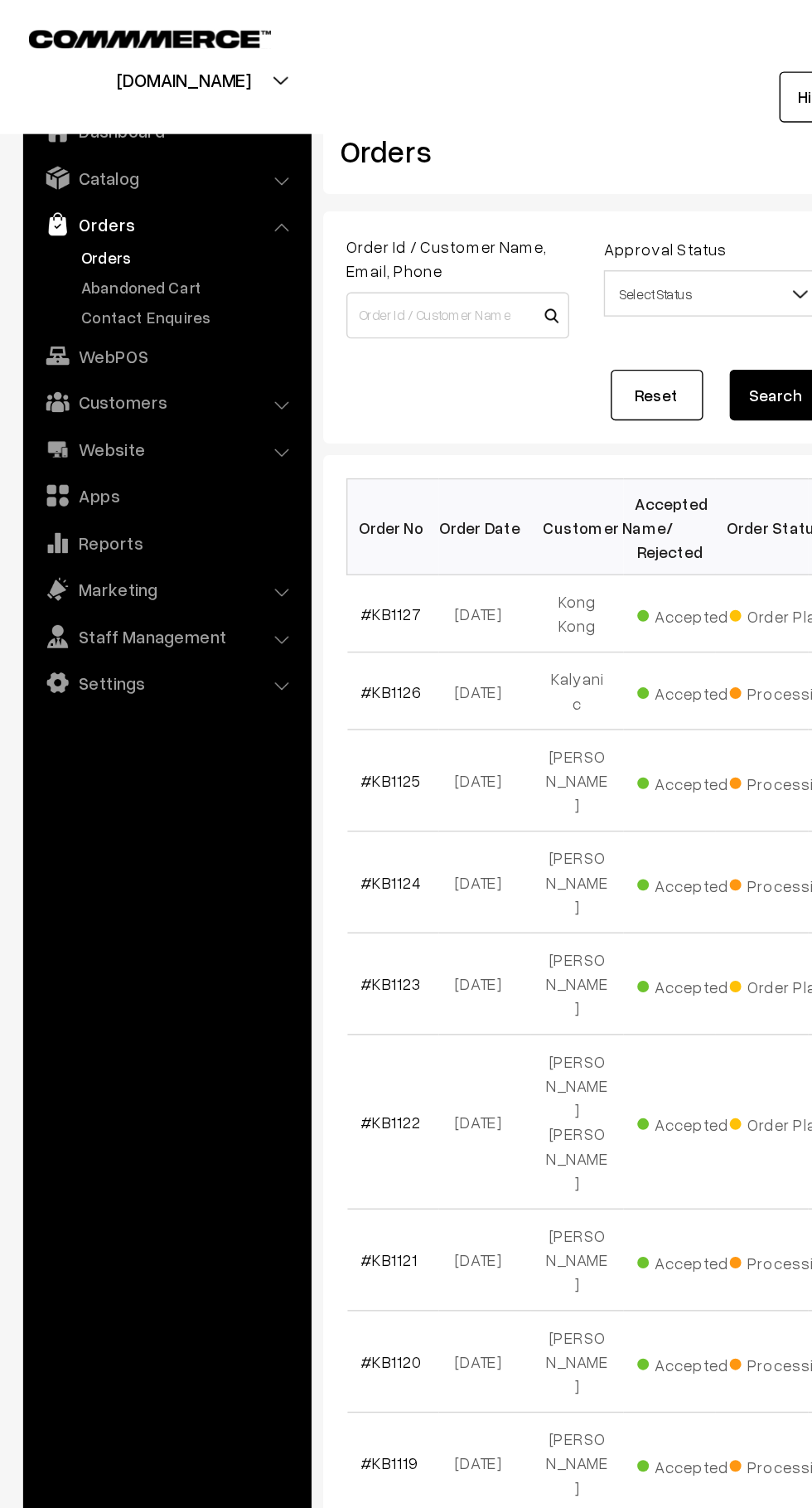
click at [154, 205] on link "Abandoned Cart" at bounding box center [136, 206] width 164 height 17
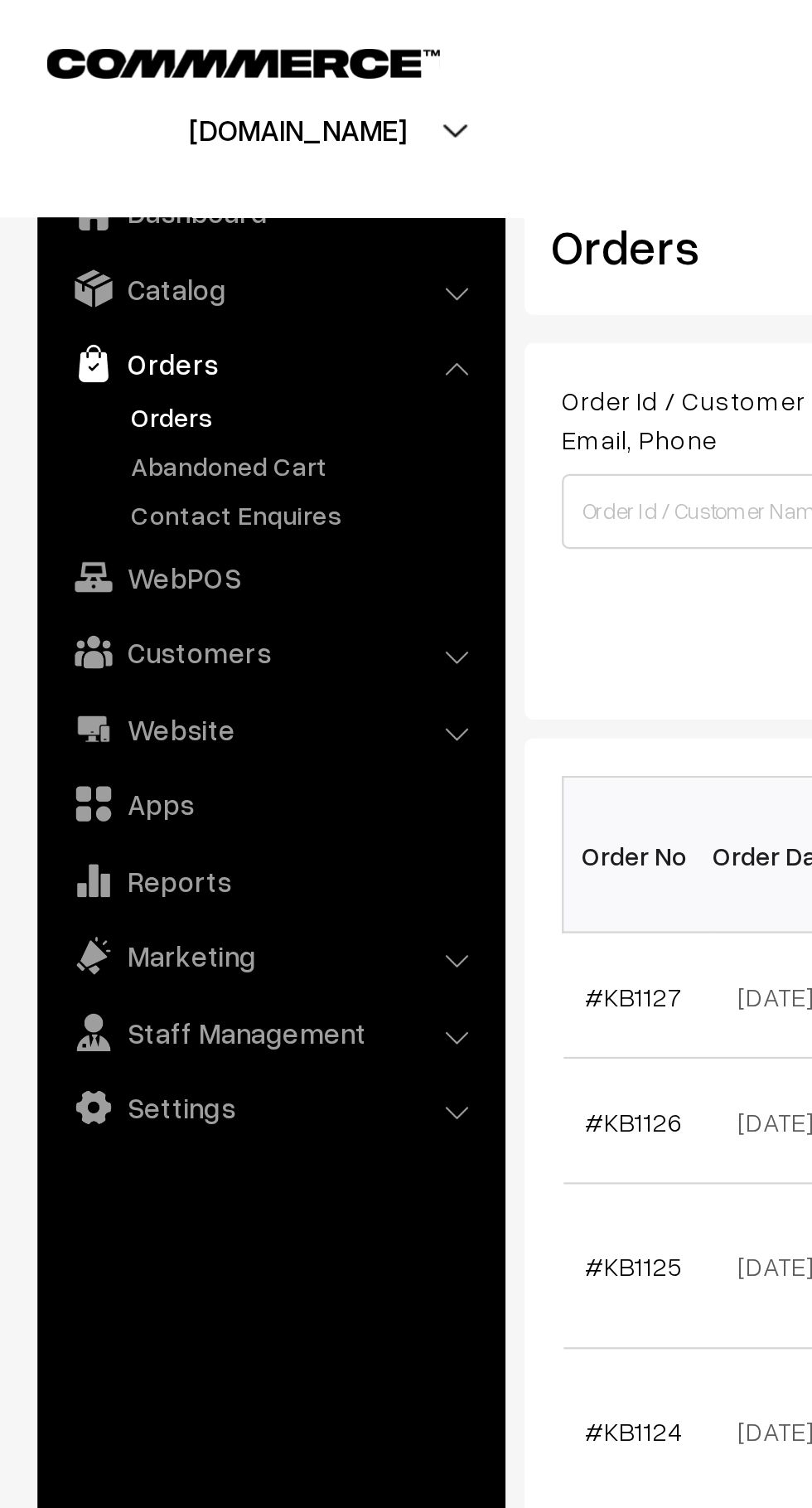
click at [81, 222] on link "Contact Enquires" at bounding box center [136, 228] width 164 height 17
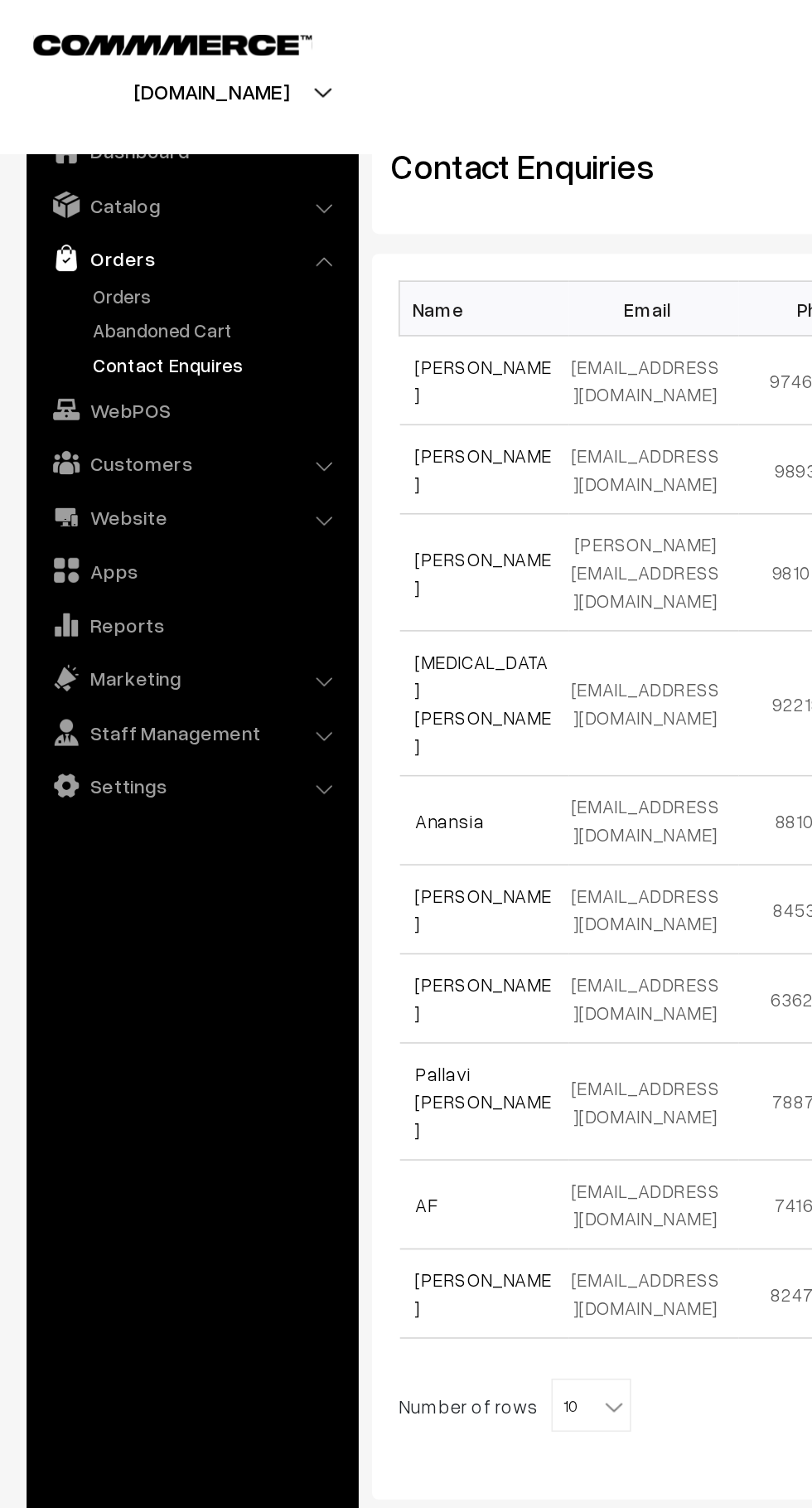
click at [74, 225] on link "Contact Enquires" at bounding box center [136, 228] width 164 height 17
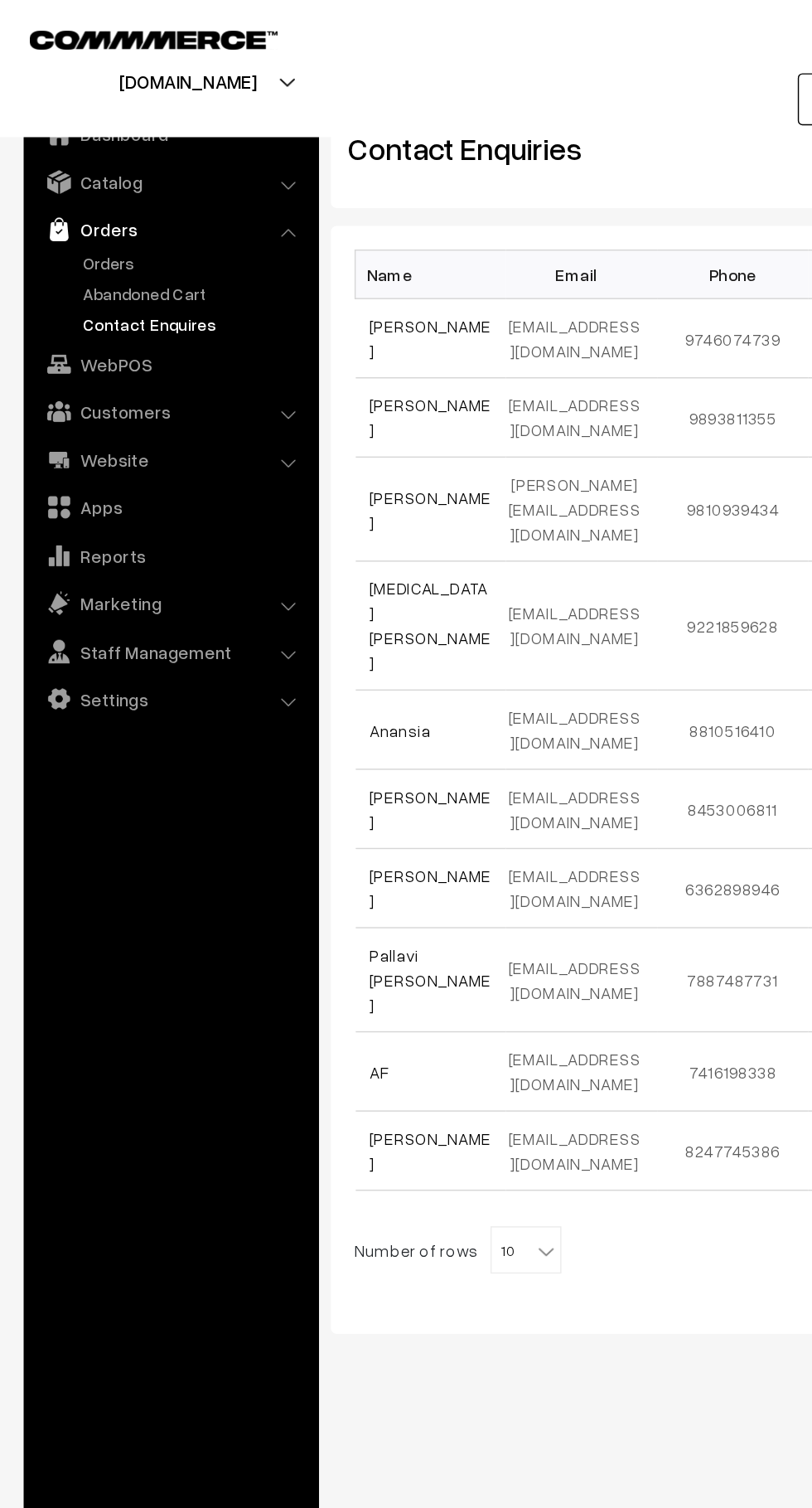
click at [65, 207] on link "Abandoned Cart" at bounding box center [136, 206] width 164 height 17
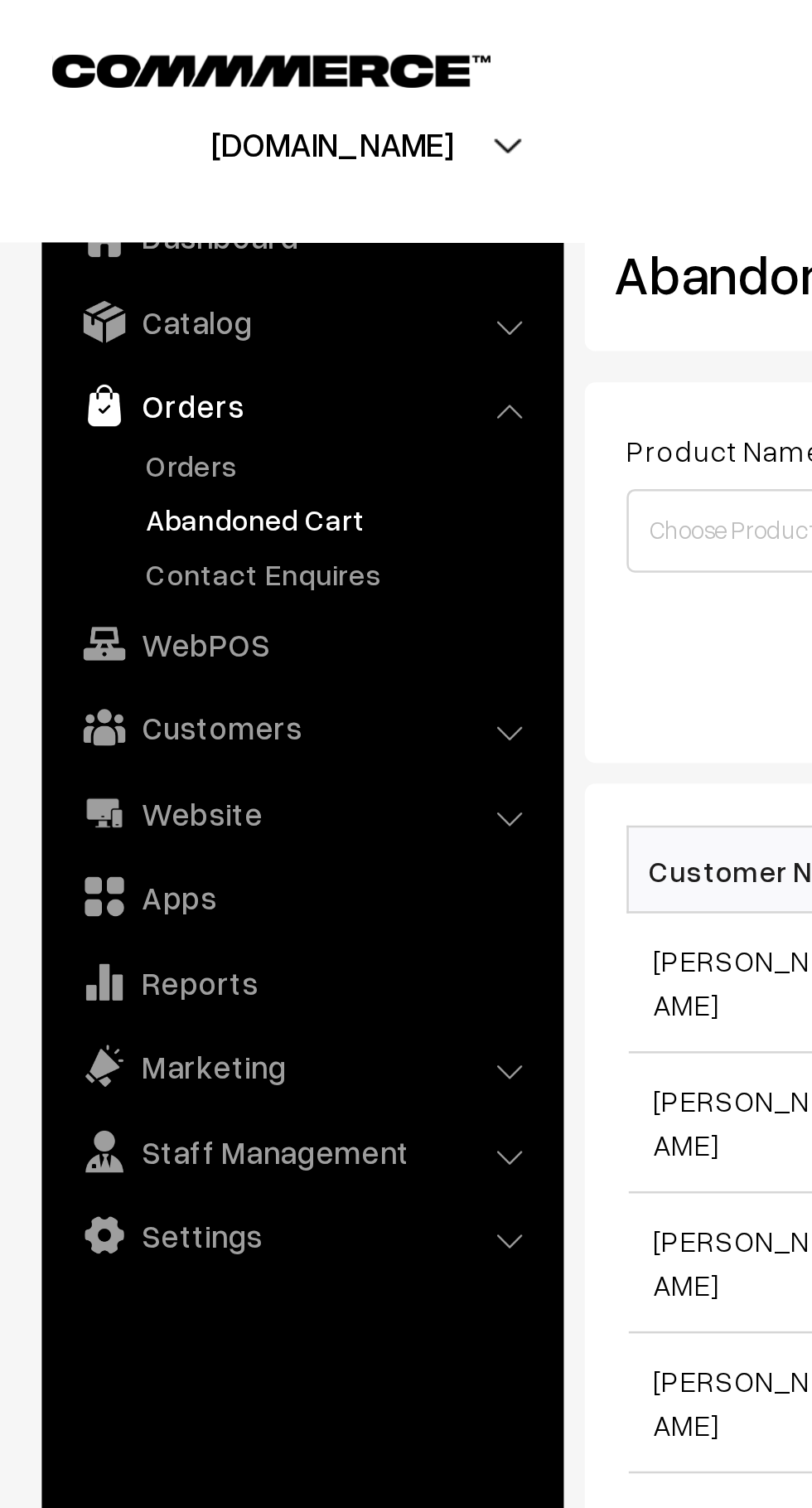
click at [63, 190] on link "Orders" at bounding box center [136, 184] width 164 height 17
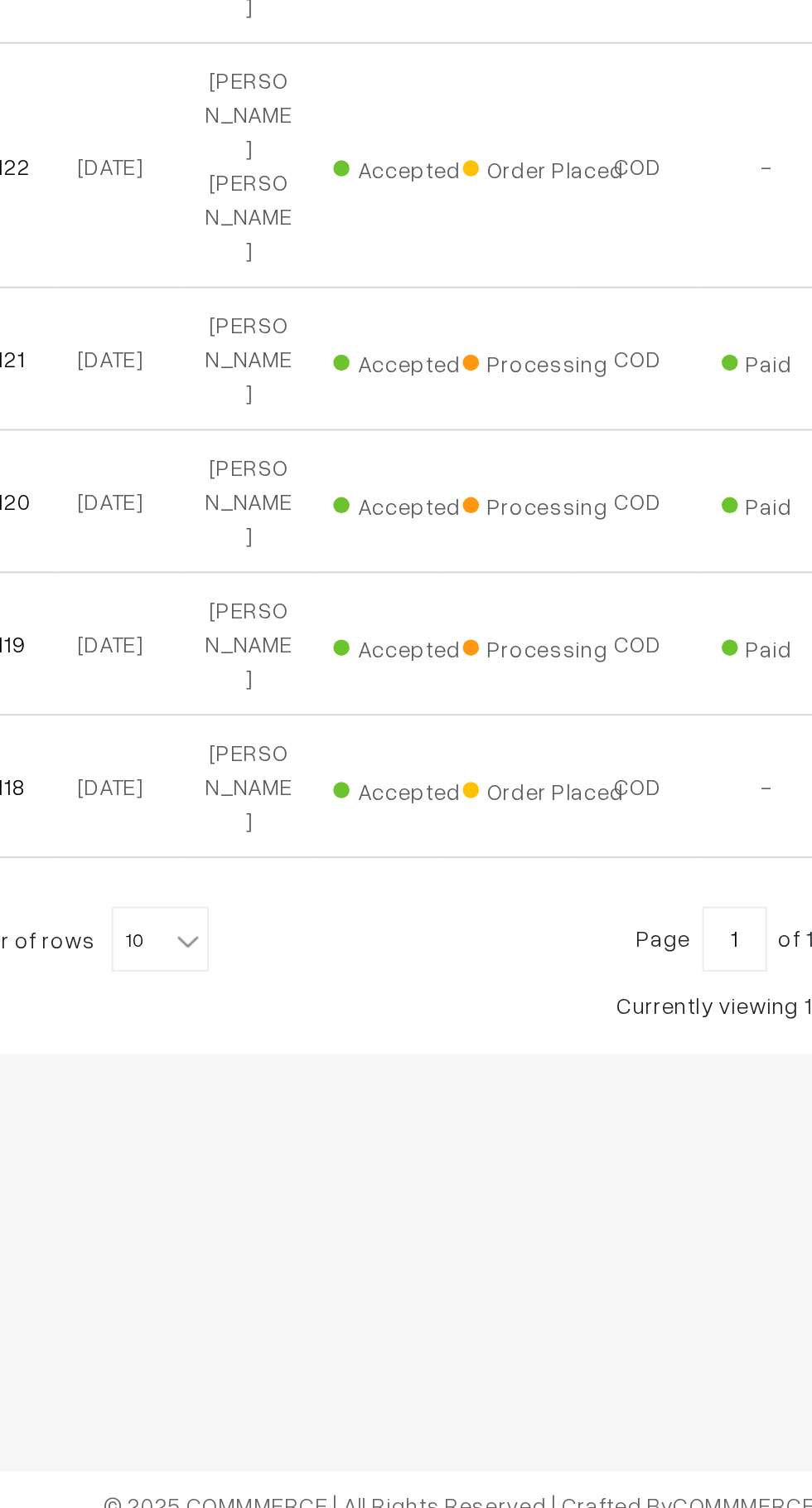
click at [354, 1185] on span "10" at bounding box center [368, 1202] width 48 height 33
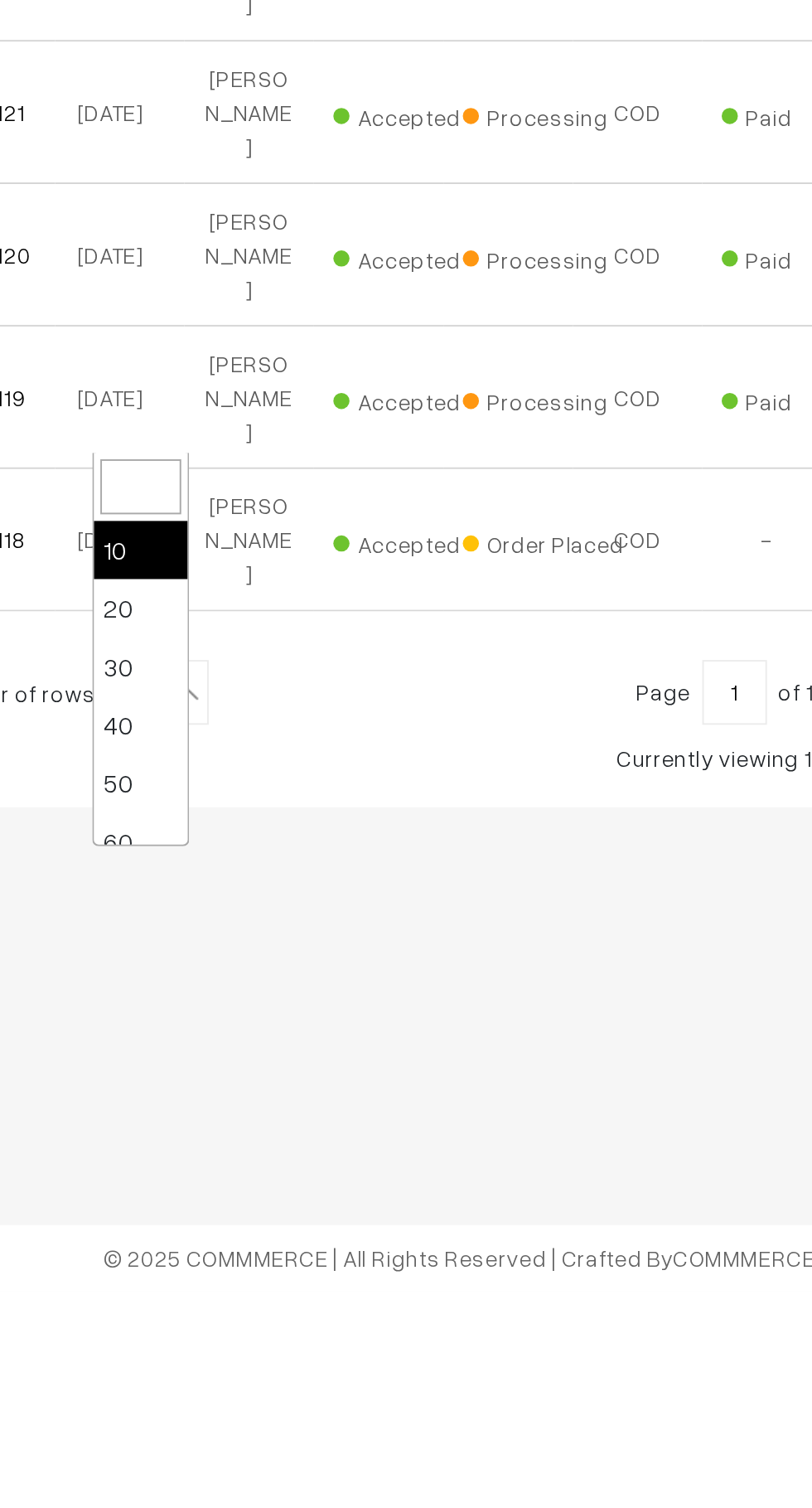
select select "50"
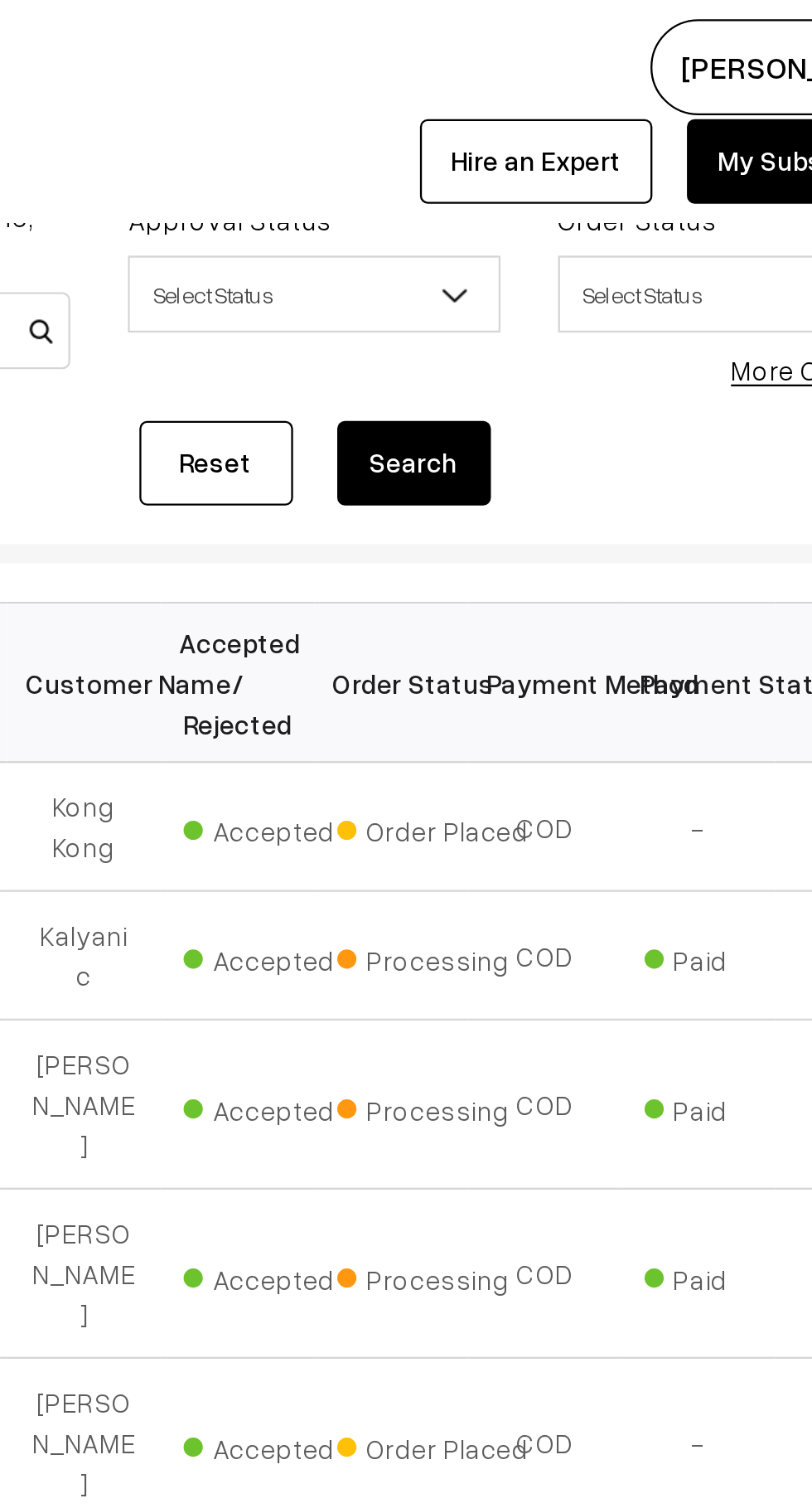
scroll to position [83, 0]
